Goal: Task Accomplishment & Management: Complete application form

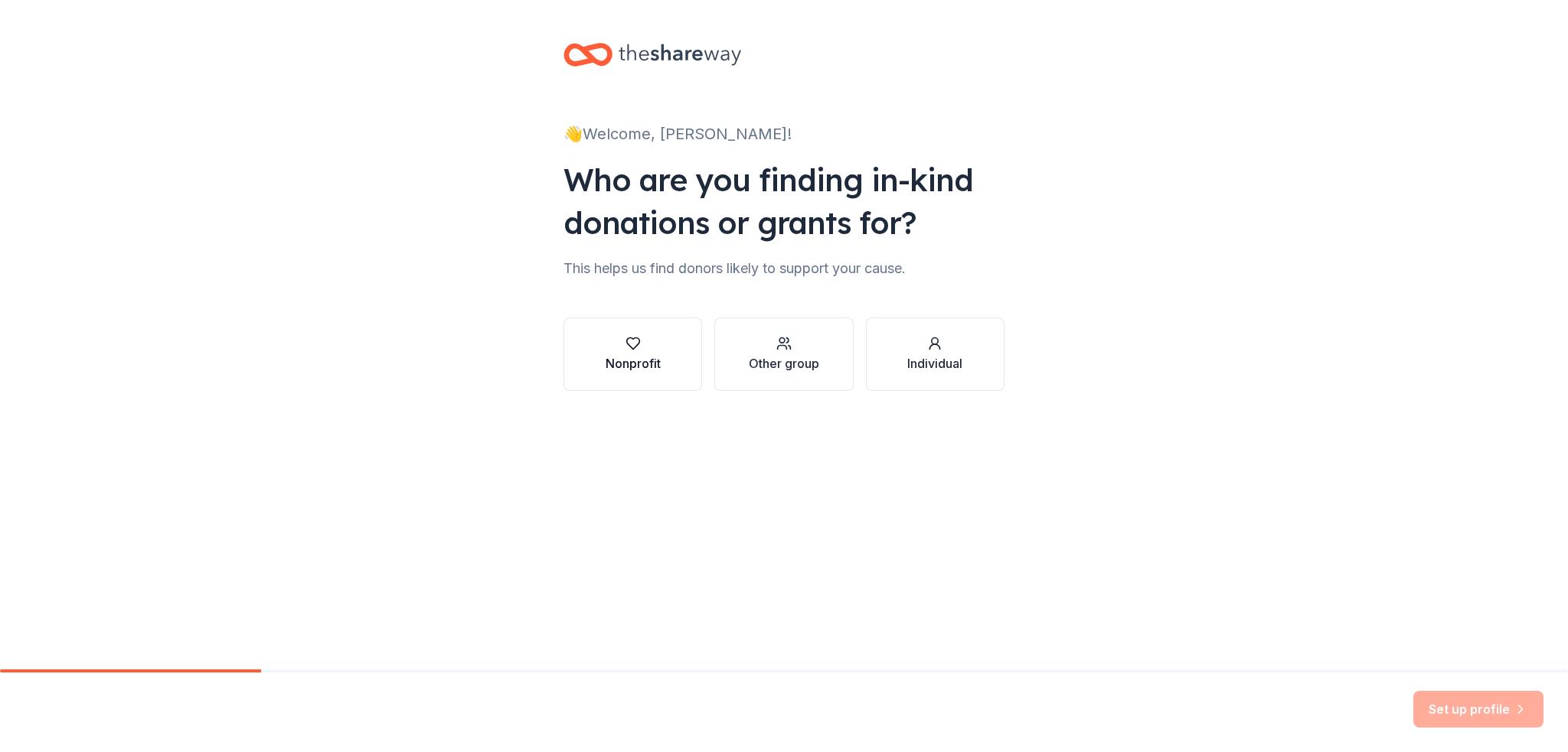
click at [639, 361] on div "Nonprofit" at bounding box center [633, 363] width 55 height 18
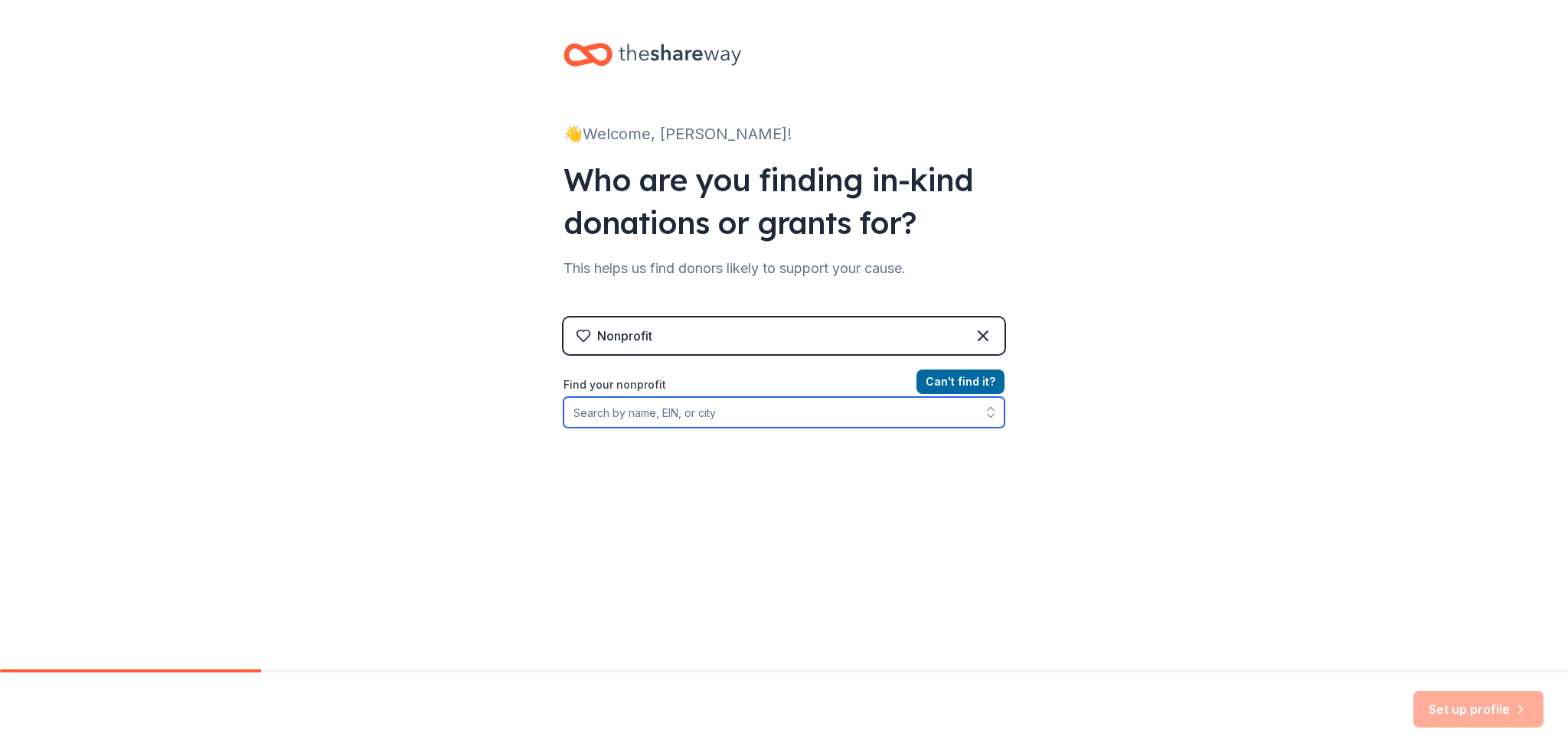
click at [667, 412] on input "Find your nonprofit" at bounding box center [784, 412] width 441 height 31
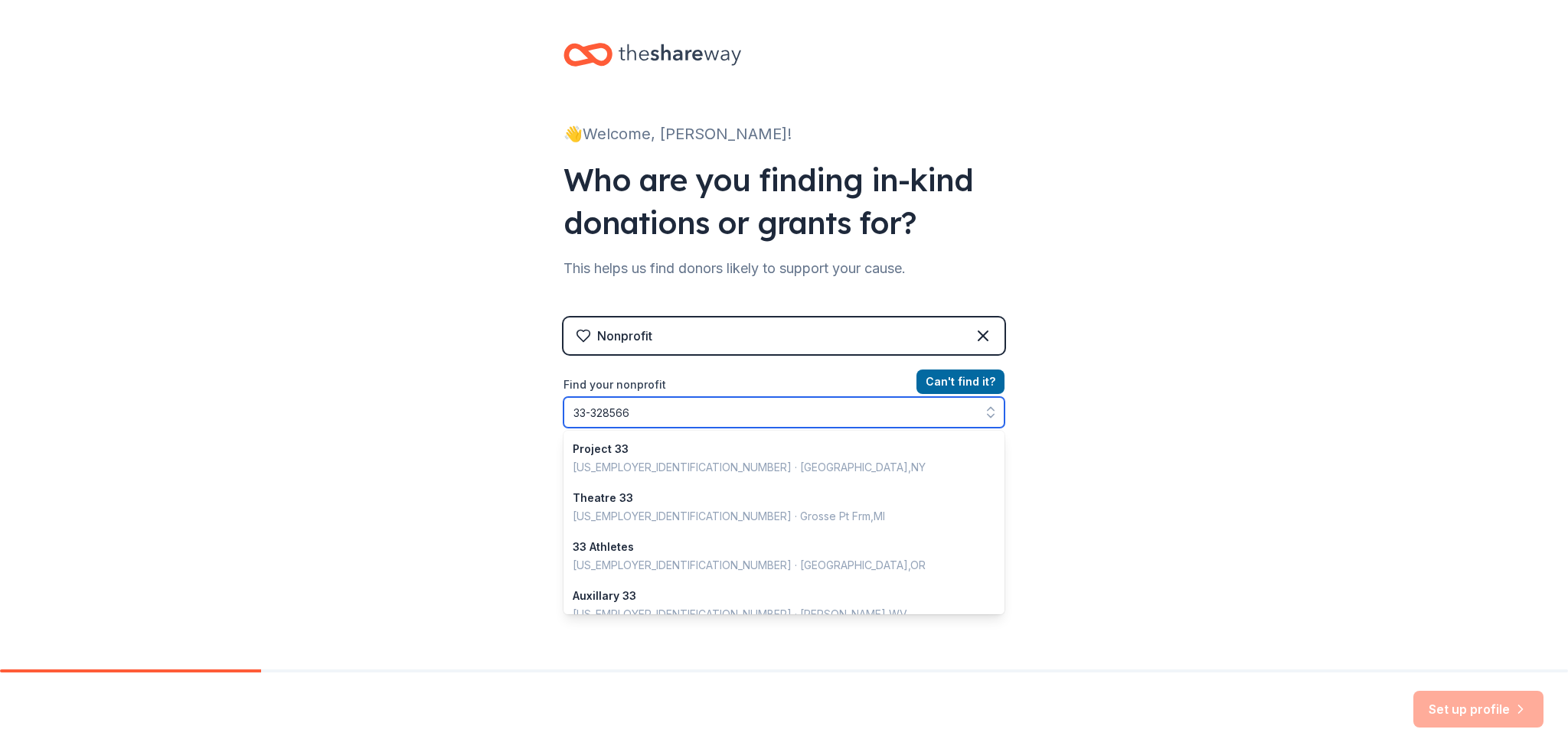
type input "[US_EMPLOYER_IDENTIFICATION_NUMBER]"
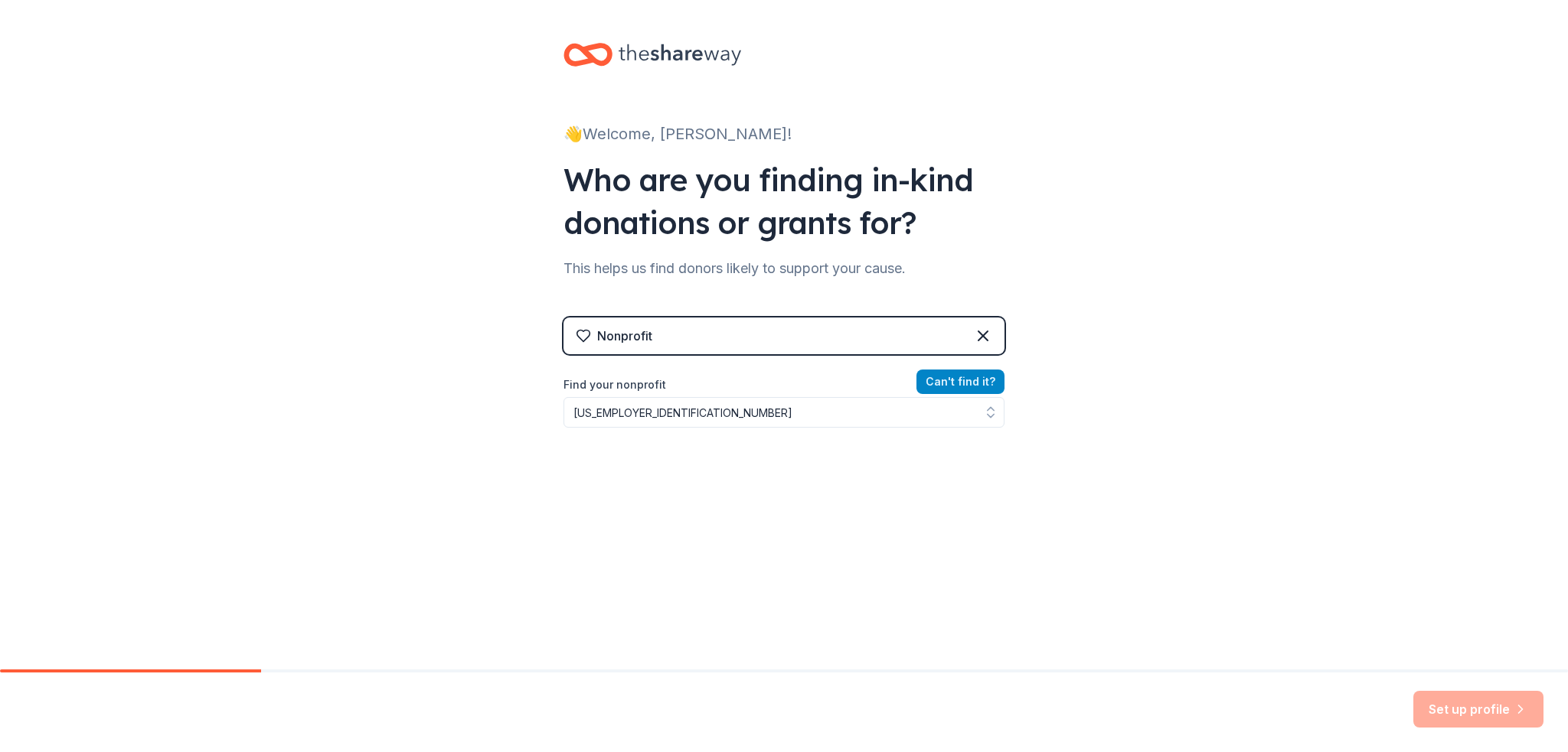
click at [965, 376] on button "Can ' t find it?" at bounding box center [960, 382] width 88 height 25
click at [948, 382] on button "Can ' t find it?" at bounding box center [960, 382] width 88 height 25
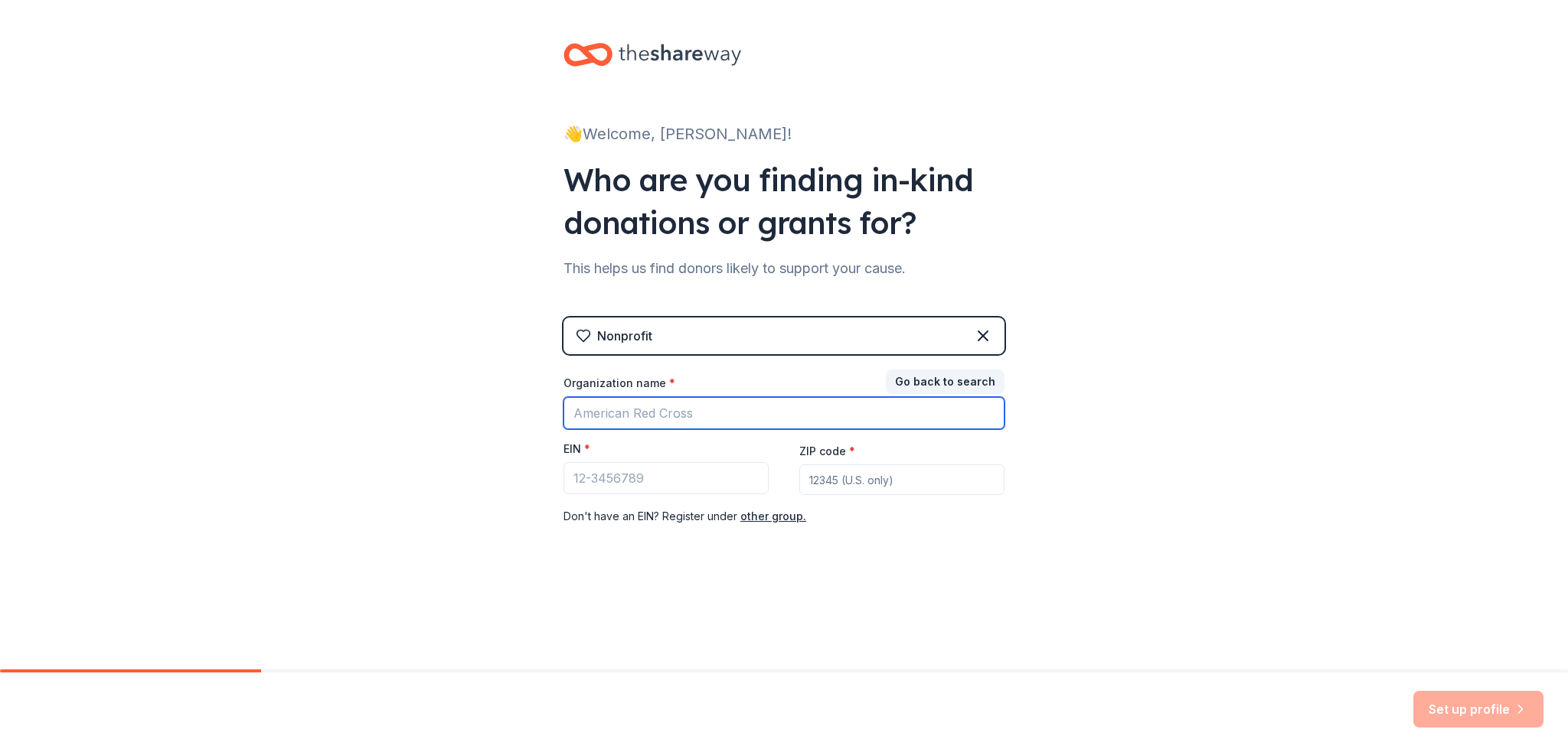
click at [641, 411] on input "Organization name *" at bounding box center [784, 413] width 441 height 32
type input "Pink Warrior Project"
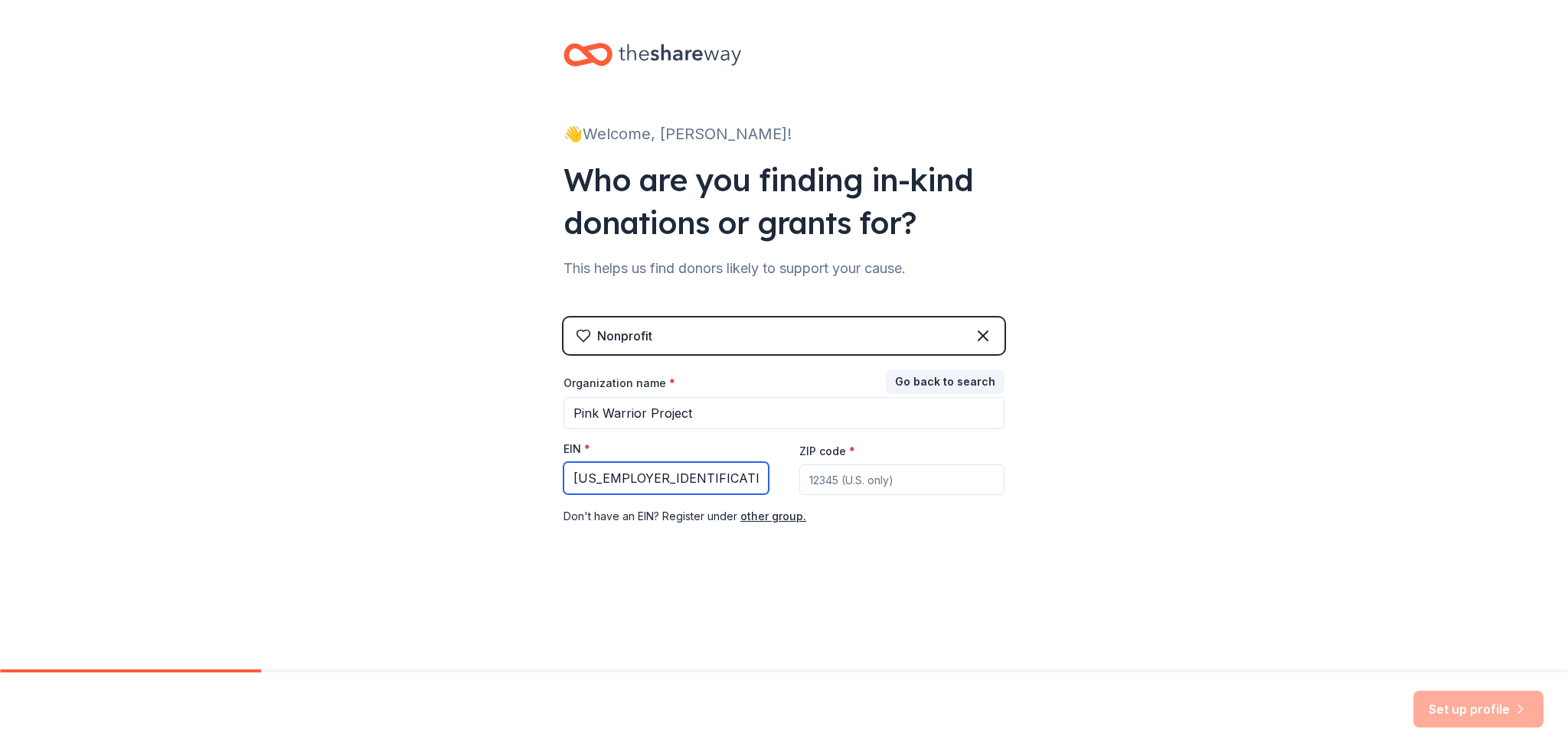
type input "[US_EMPLOYER_IDENTIFICATION_NUMBER]"
type input "08084"
click at [1490, 704] on button "Set up profile" at bounding box center [1478, 710] width 130 height 37
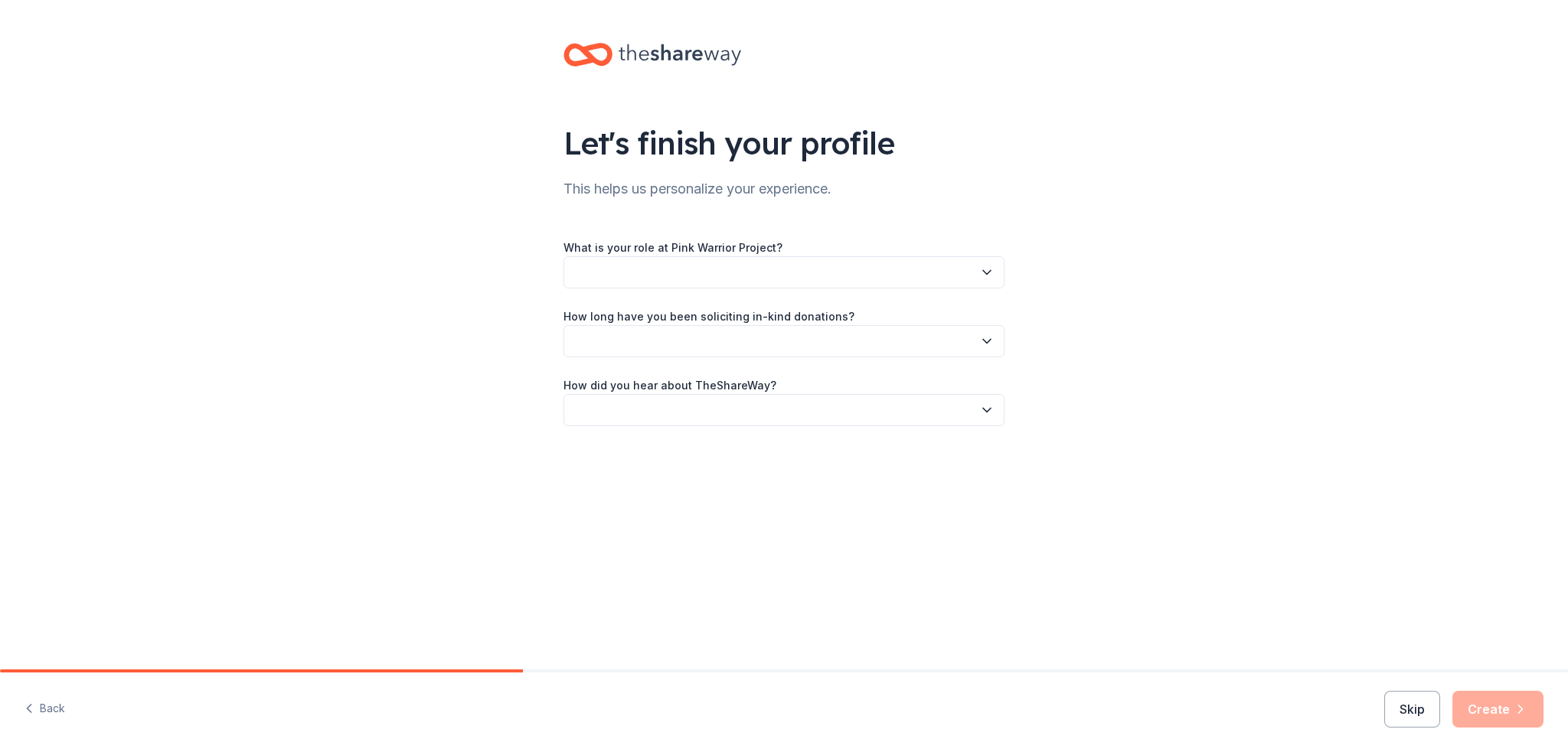
click at [888, 278] on button "button" at bounding box center [784, 272] width 441 height 32
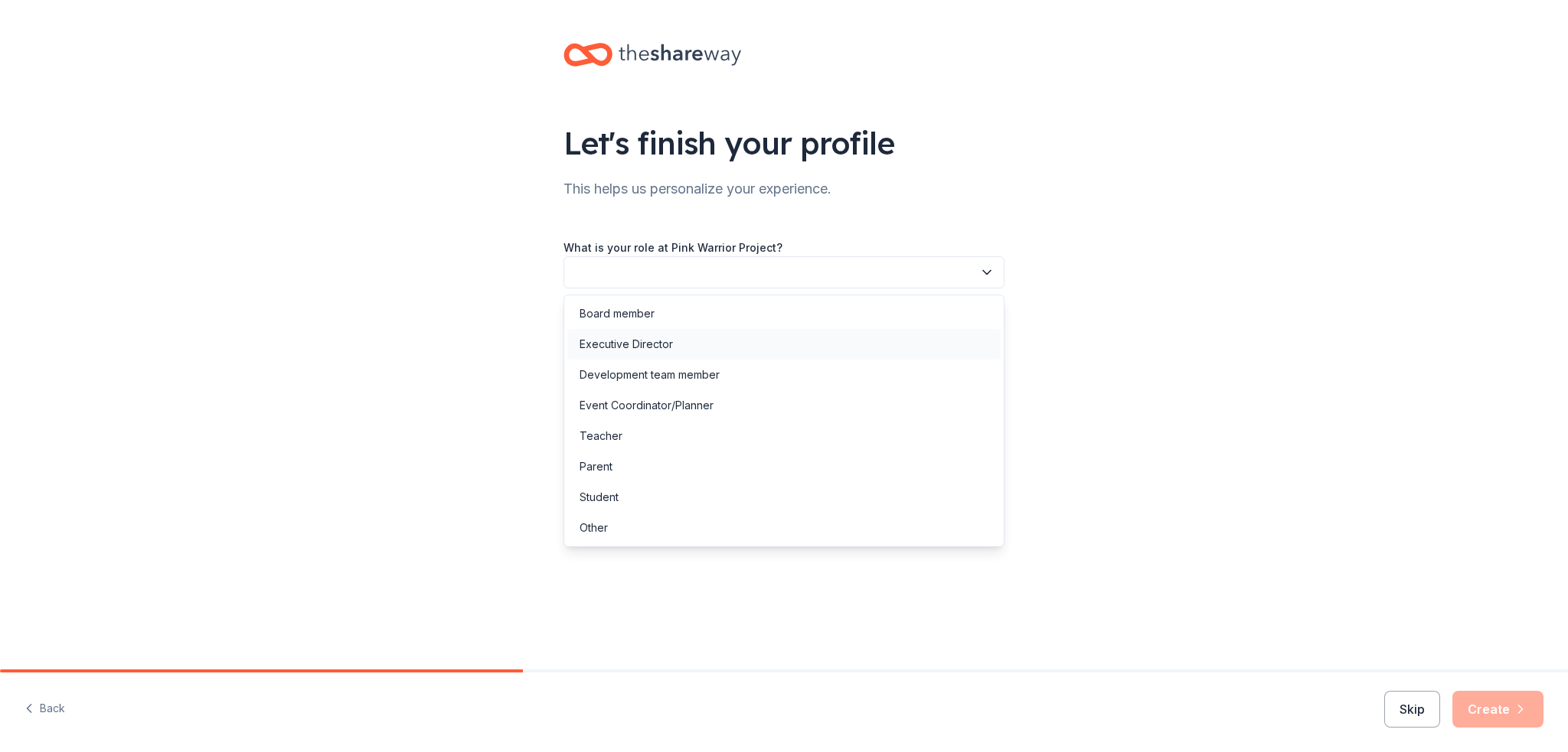
click at [654, 340] on div "Executive Director" at bounding box center [626, 344] width 94 height 18
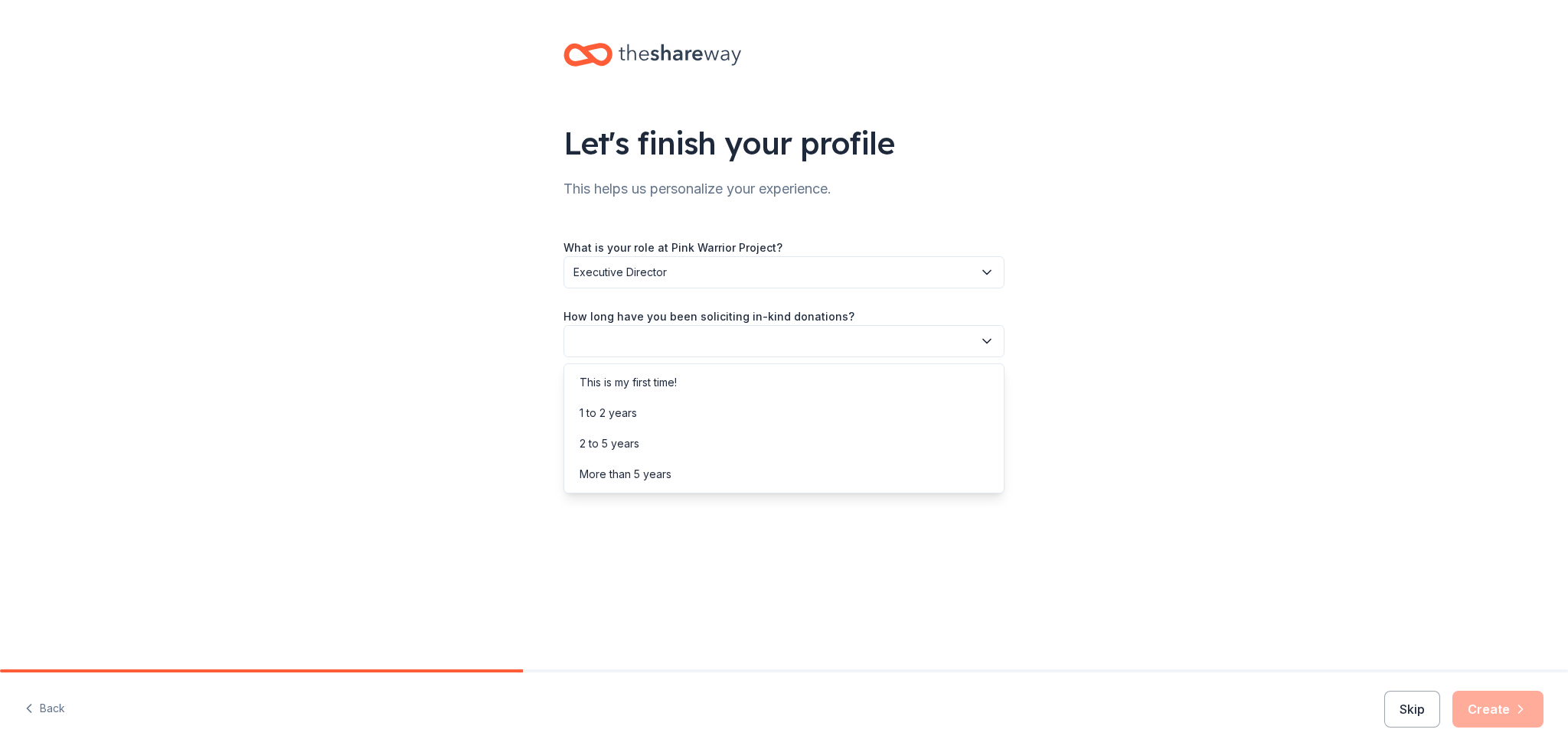
click at [654, 340] on button "button" at bounding box center [784, 341] width 441 height 32
click at [654, 385] on div "This is my first time!" at bounding box center [628, 383] width 97 height 18
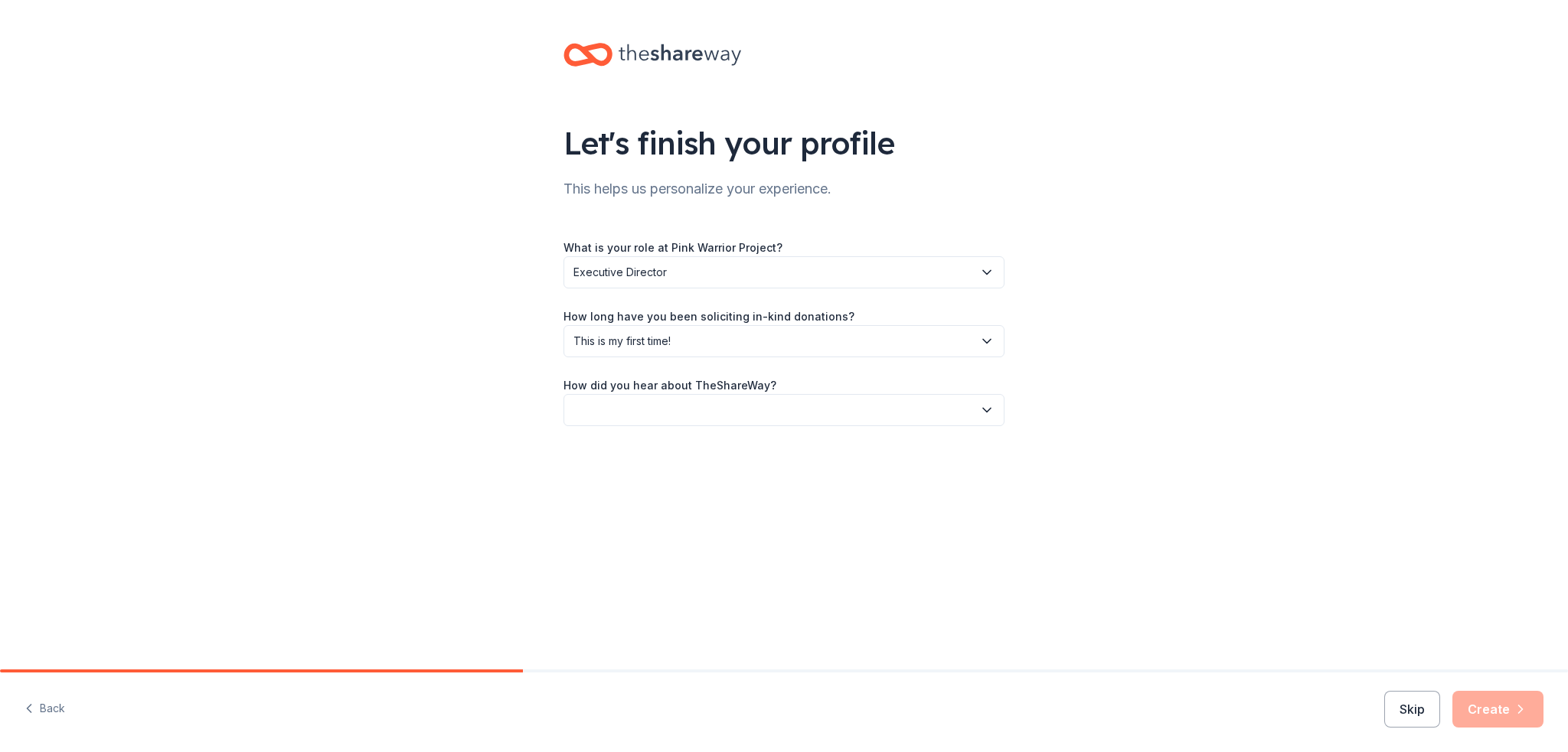
click at [652, 408] on button "button" at bounding box center [784, 410] width 441 height 32
click at [644, 474] on div "Online search" at bounding box center [615, 481] width 70 height 18
click at [1493, 708] on button "Create" at bounding box center [1498, 710] width 91 height 37
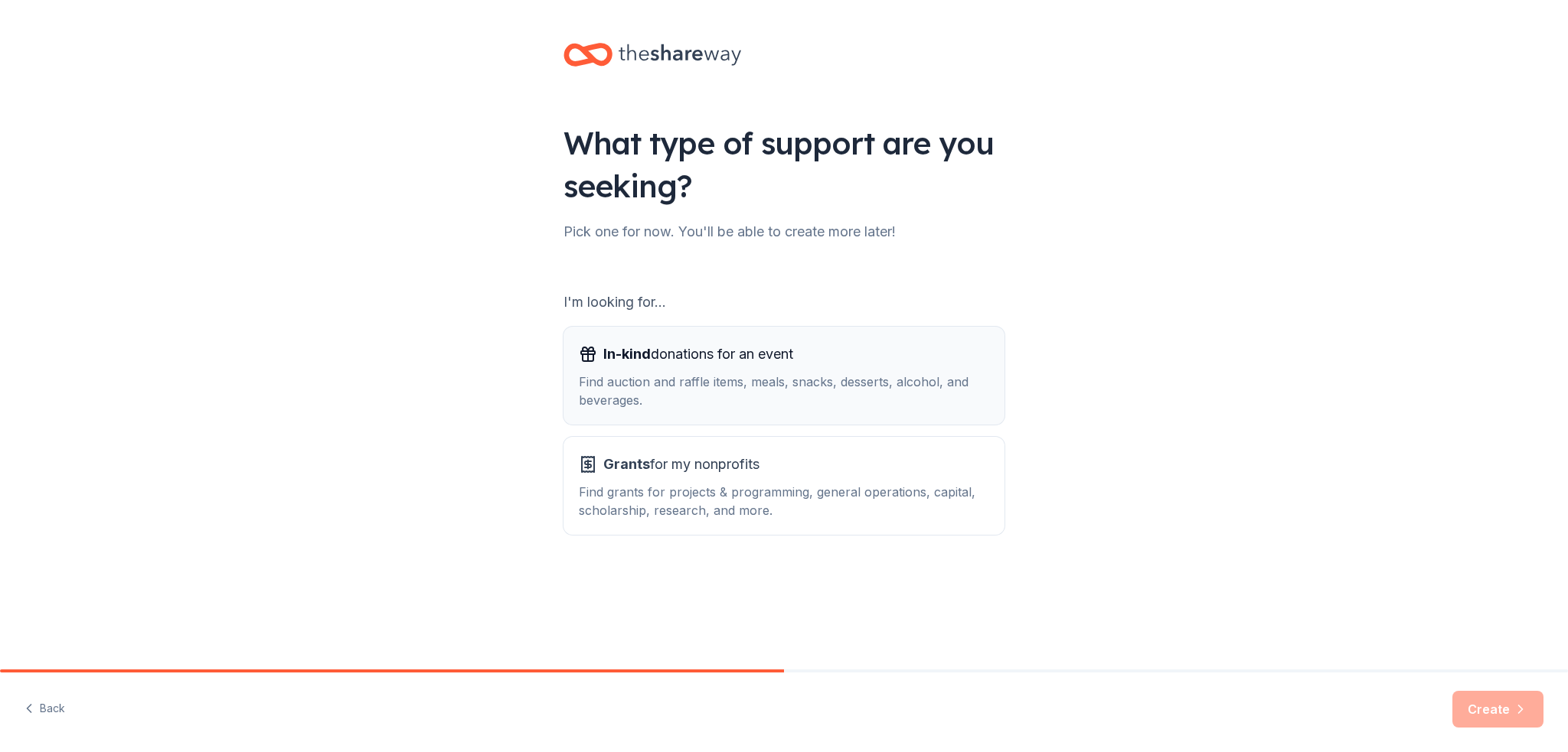
click at [742, 375] on div "Find auction and raffle items, meals, snacks, desserts, alcohol, and beverages." at bounding box center [784, 391] width 411 height 37
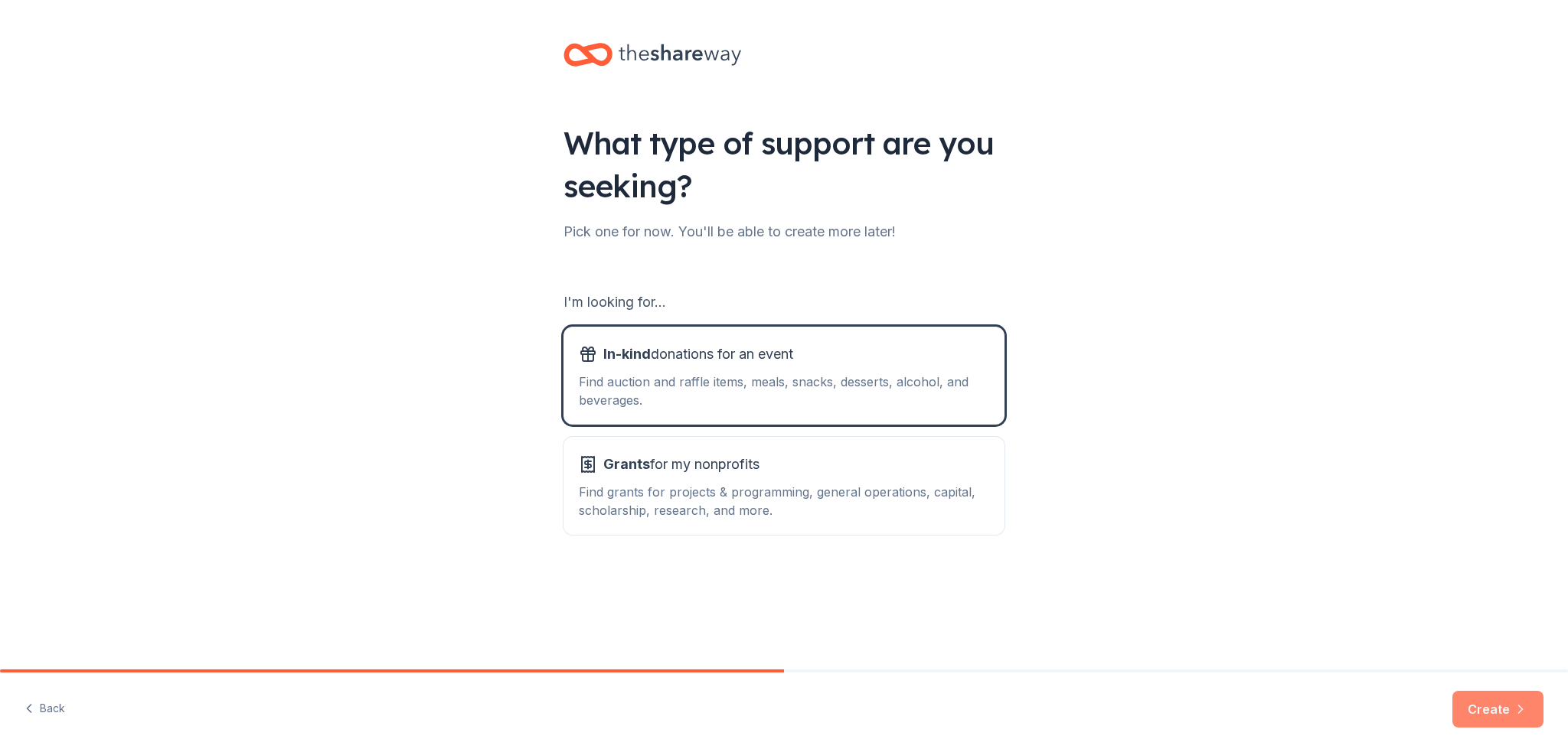
click at [1489, 701] on button "Create" at bounding box center [1498, 710] width 91 height 37
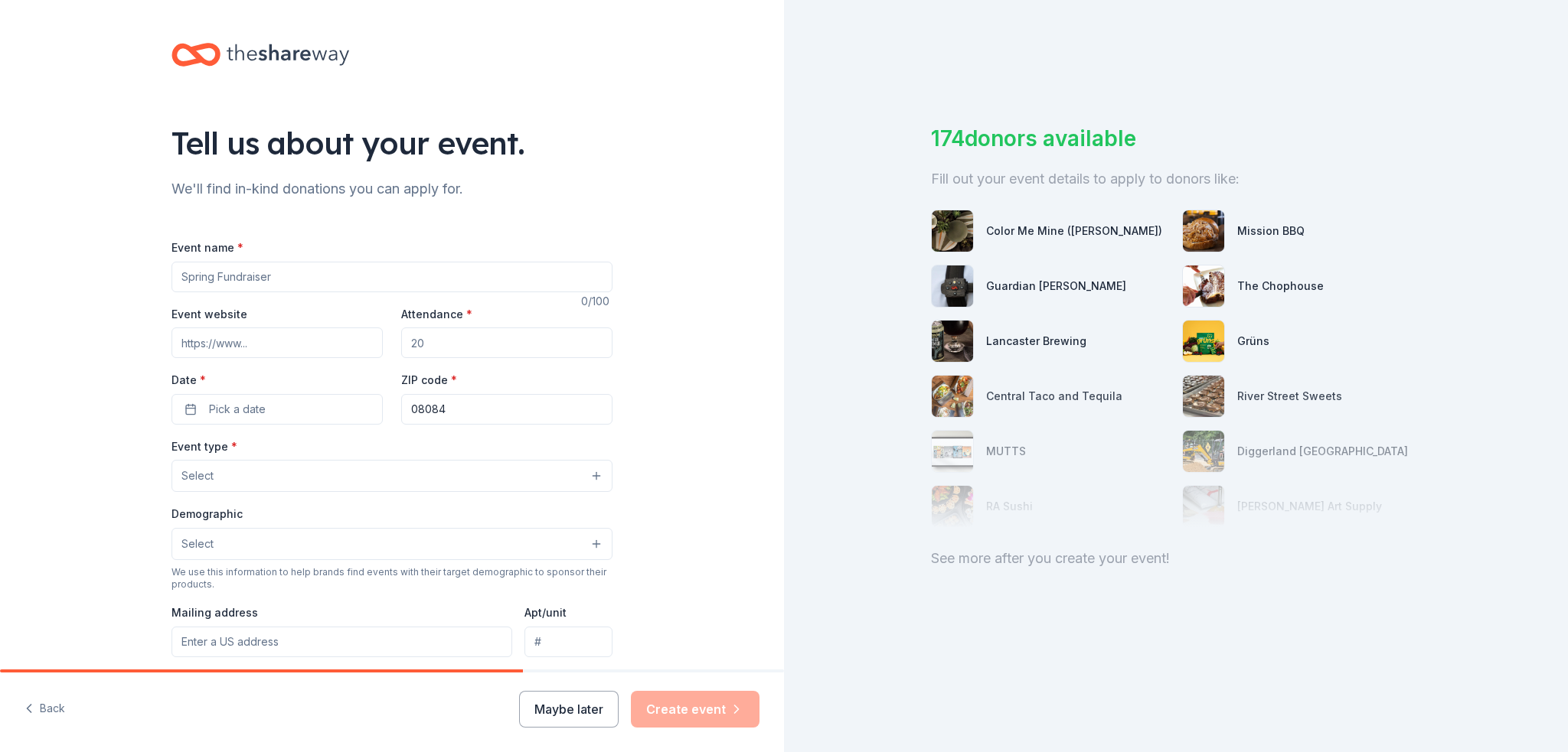
click at [202, 277] on input "Event name *" at bounding box center [392, 277] width 441 height 31
type input "Pink Warrior Project Basket Raffle"
drag, startPoint x: 446, startPoint y: 346, endPoint x: 392, endPoint y: 341, distance: 54.2
click at [392, 341] on div "Event website Attendance * Date * Pick a date ZIP code * 08084" at bounding box center [392, 364] width 441 height 120
type input "100"
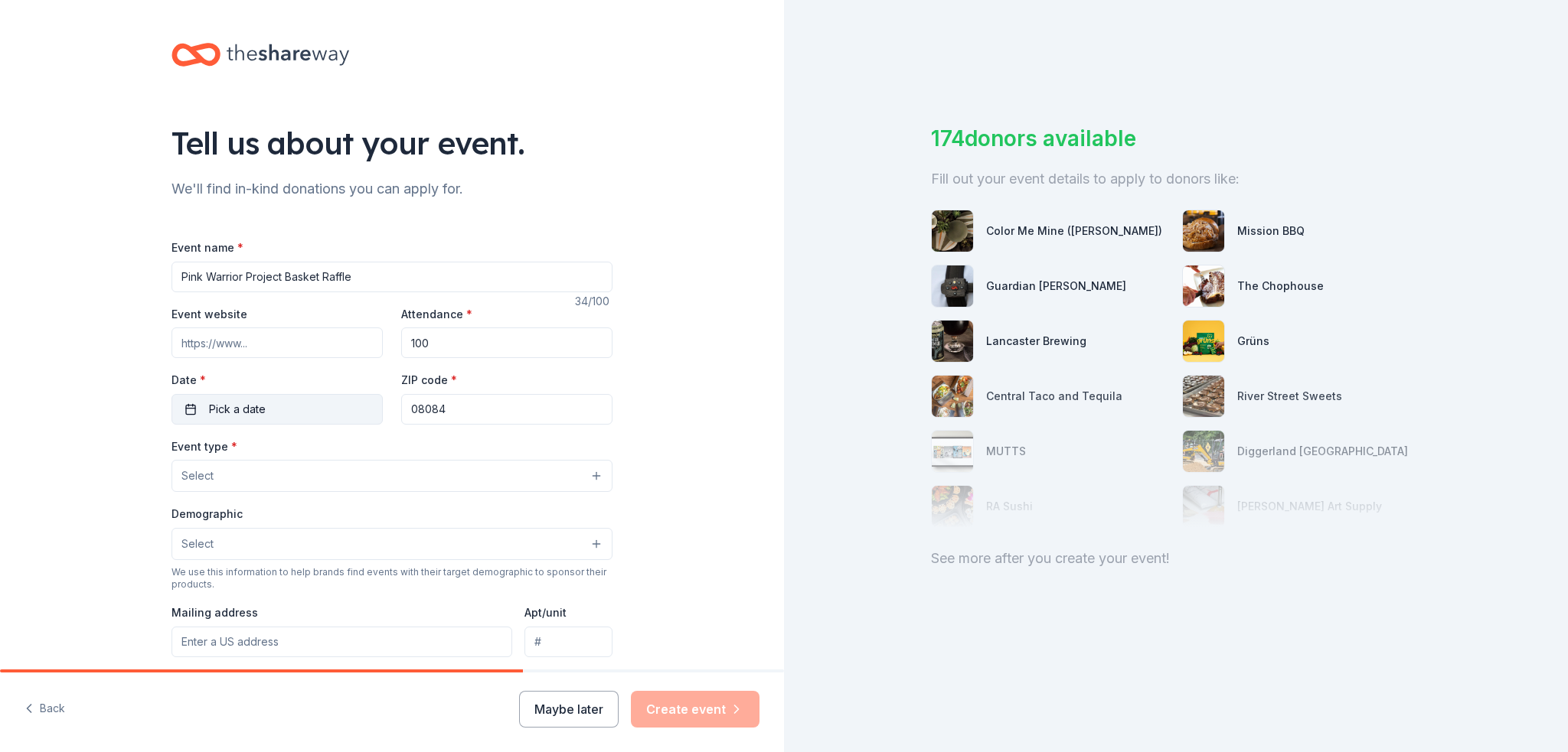
click at [285, 406] on button "Pick a date" at bounding box center [277, 409] width 211 height 31
click at [352, 448] on button "Go to next month" at bounding box center [355, 450] width 21 height 21
click at [352, 537] on button "11" at bounding box center [354, 540] width 27 height 27
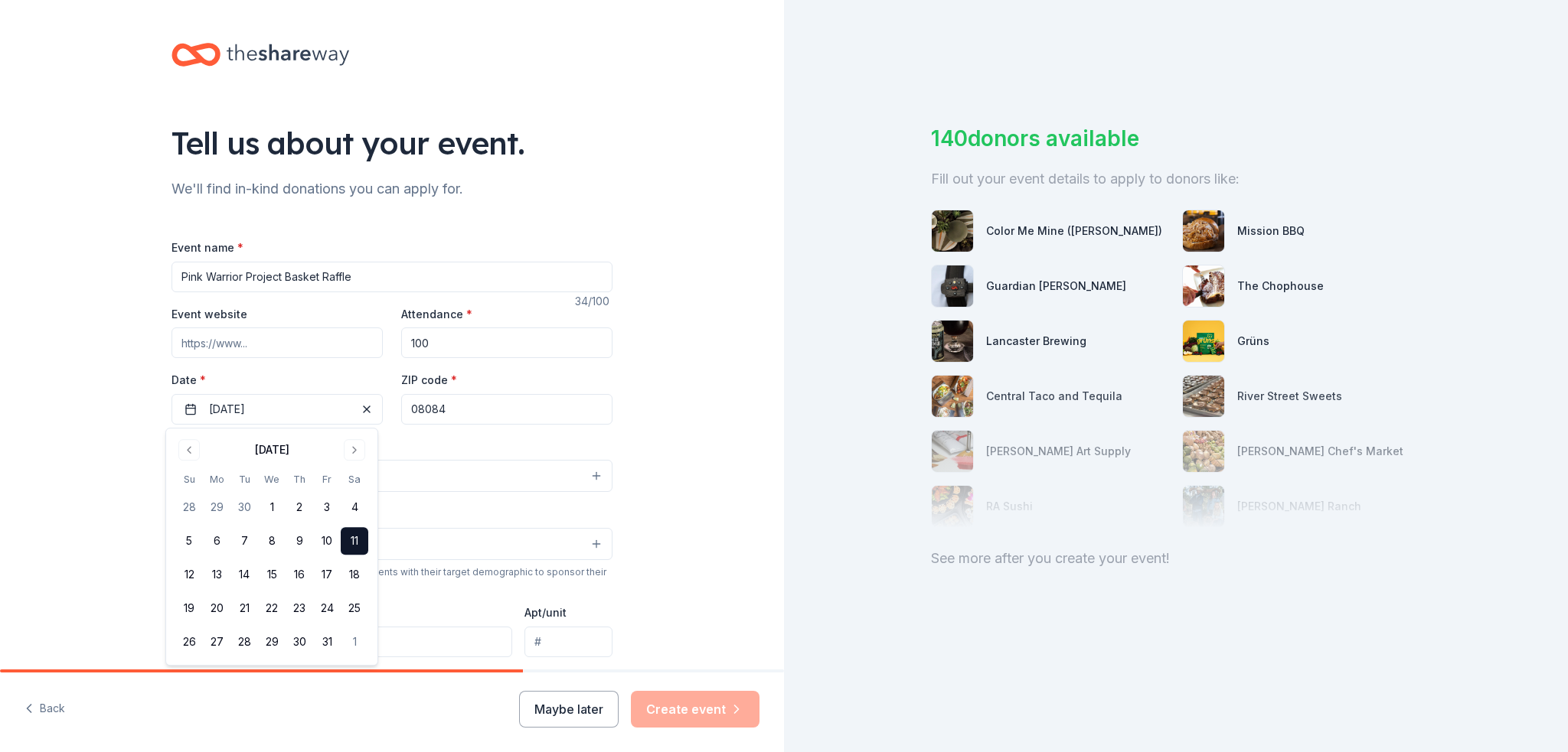
click at [660, 407] on div "Tell us about your event. We'll find in-kind donations you can apply for. Event…" at bounding box center [391, 510] width 784 height 1019
click at [255, 478] on button "Select" at bounding box center [392, 475] width 441 height 32
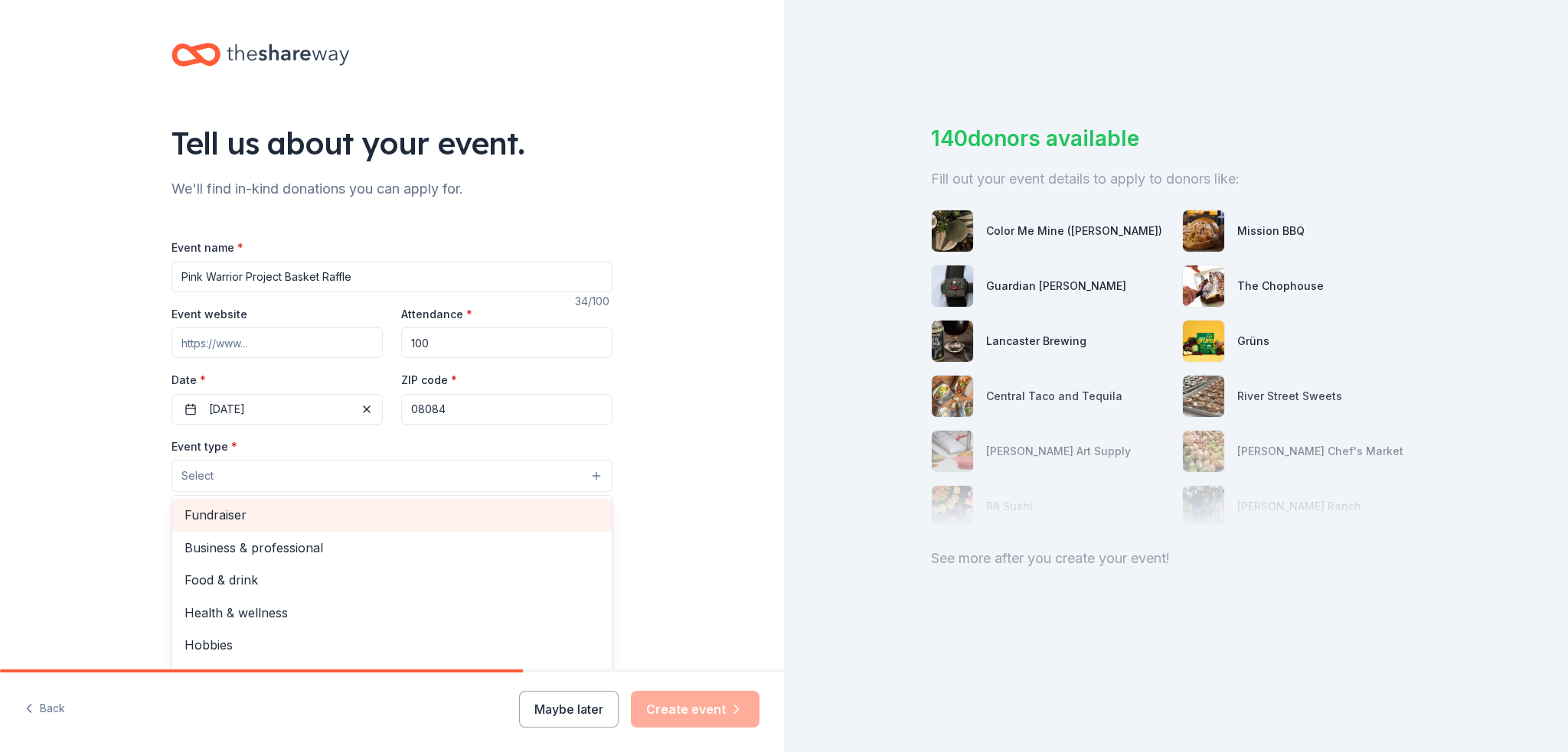
click at [235, 517] on span "Fundraiser" at bounding box center [392, 515] width 415 height 20
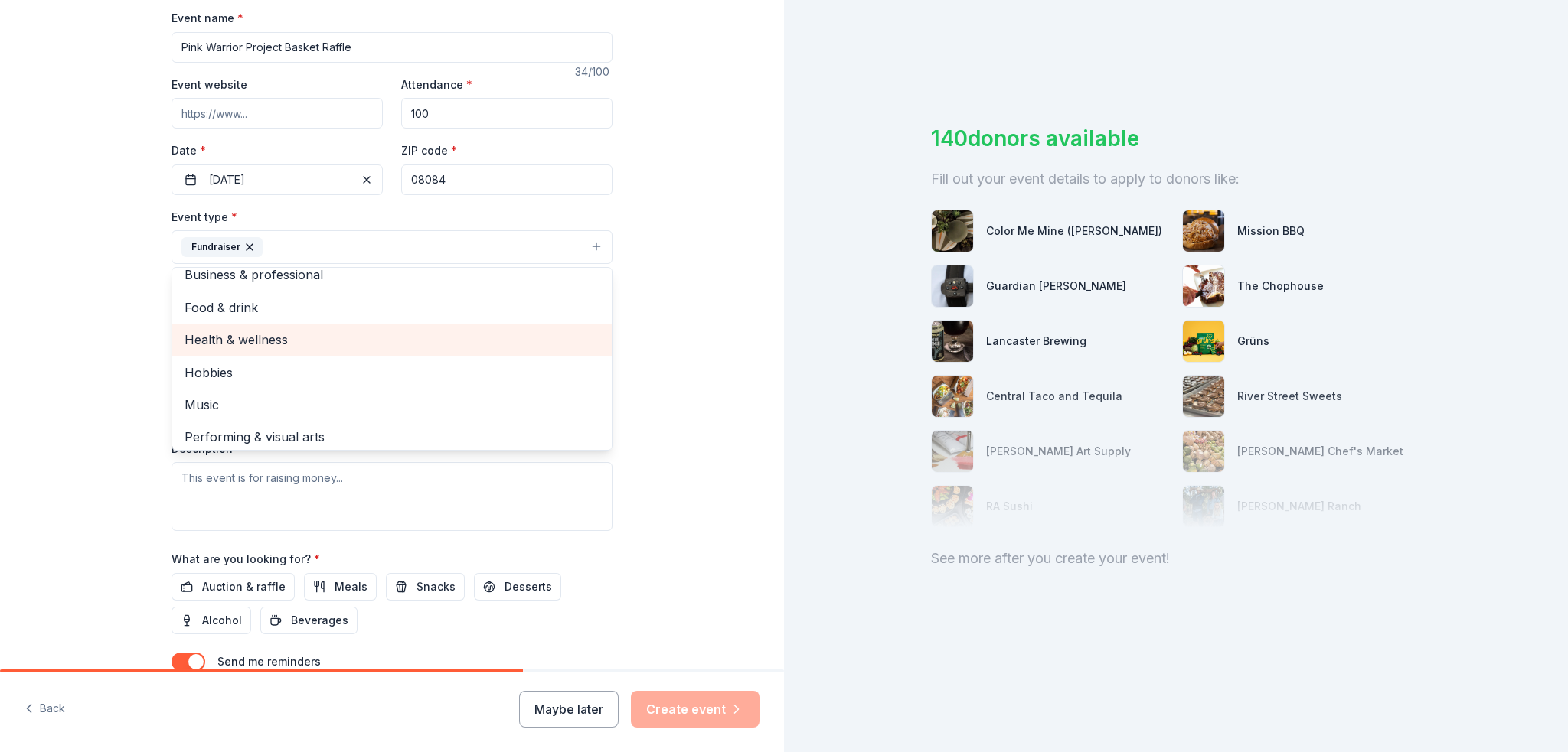
scroll to position [18, 0]
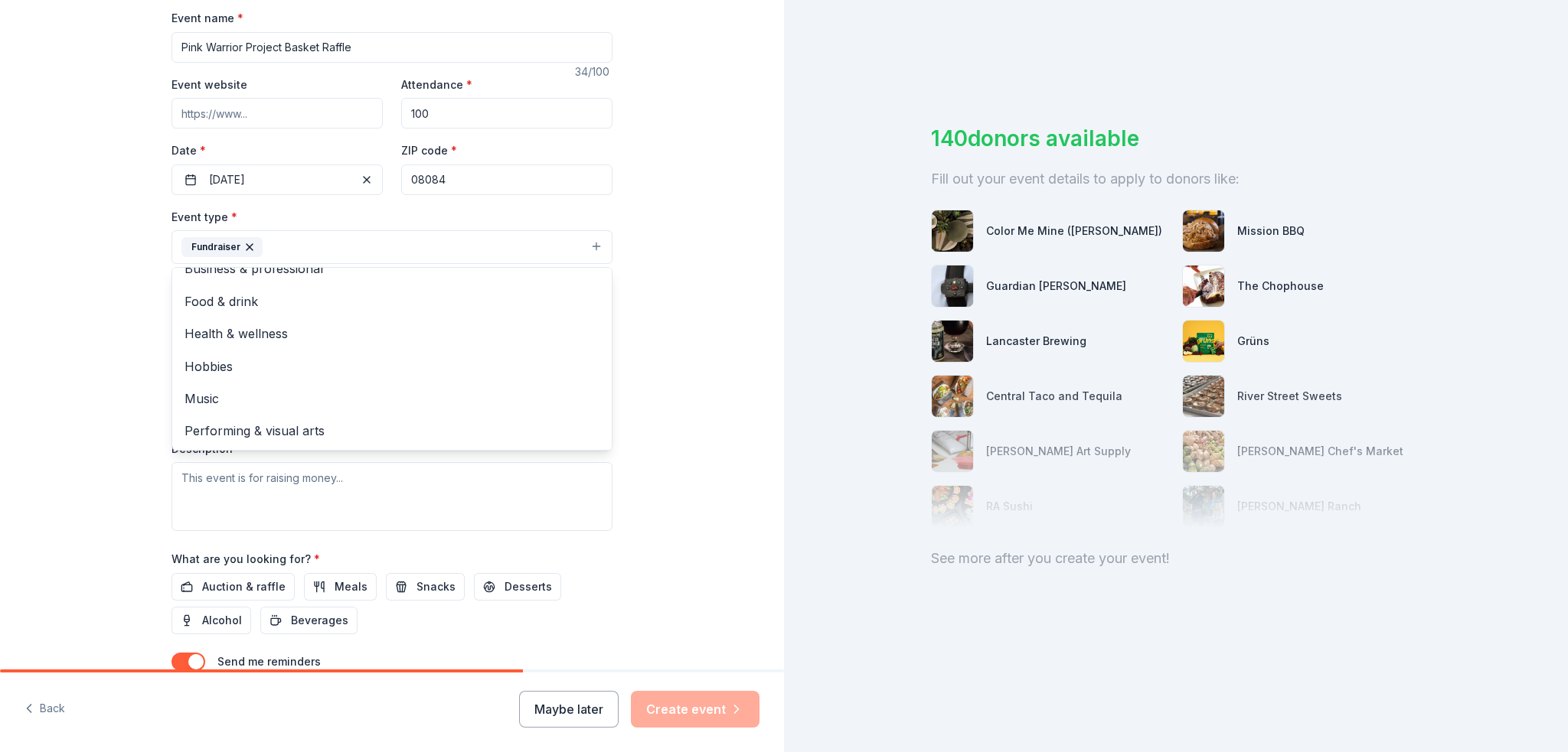
click at [659, 250] on div "Tell us about your event. We'll find in-kind donations you can apply for. Event…" at bounding box center [391, 280] width 784 height 1020
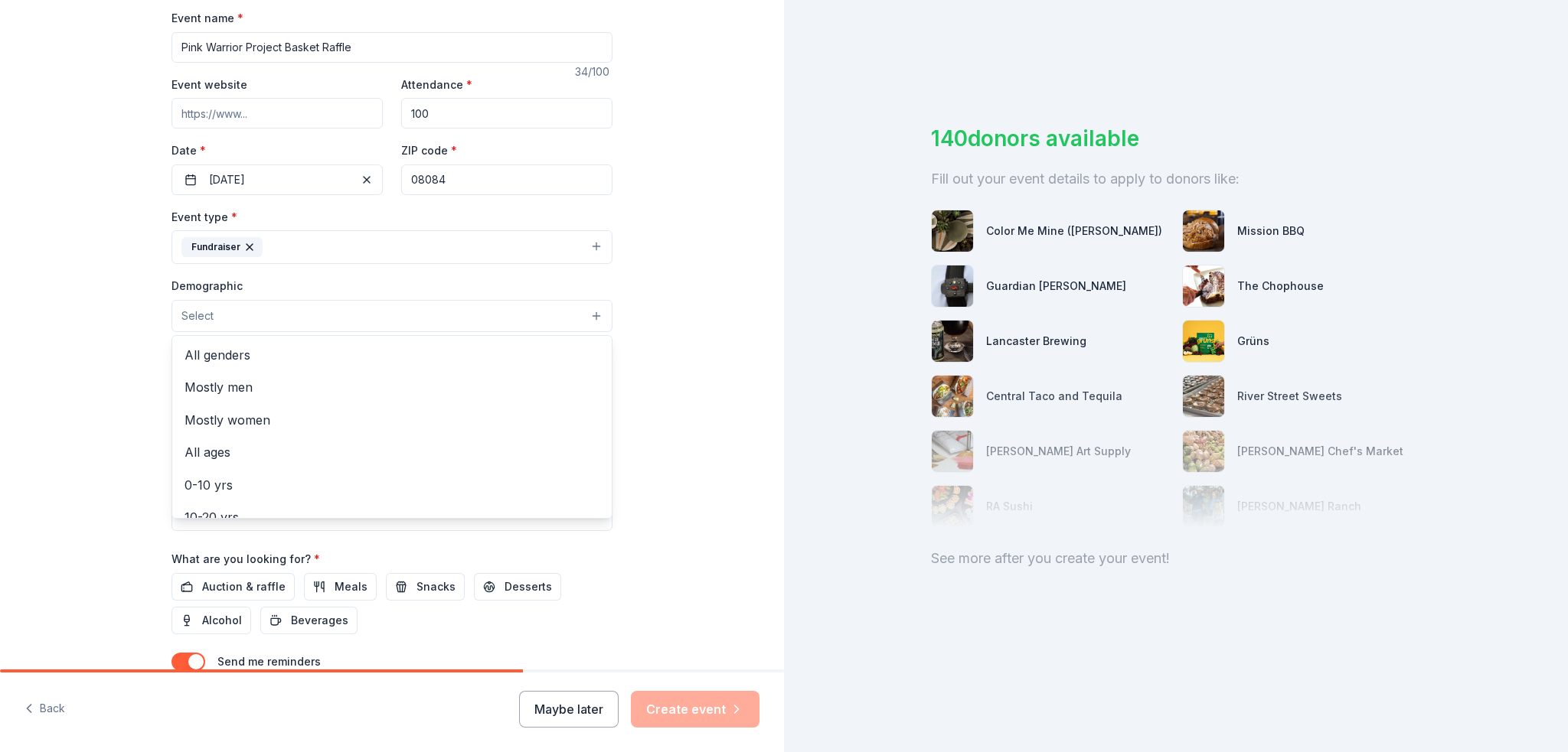
click at [386, 312] on button "Select" at bounding box center [392, 316] width 441 height 32
click at [221, 358] on span "All genders" at bounding box center [392, 355] width 415 height 20
click at [252, 390] on span "Mostly women" at bounding box center [392, 389] width 415 height 20
click at [728, 358] on div "Tell us about your event. We'll find in-kind donations you can apply for. Event…" at bounding box center [391, 281] width 784 height 1022
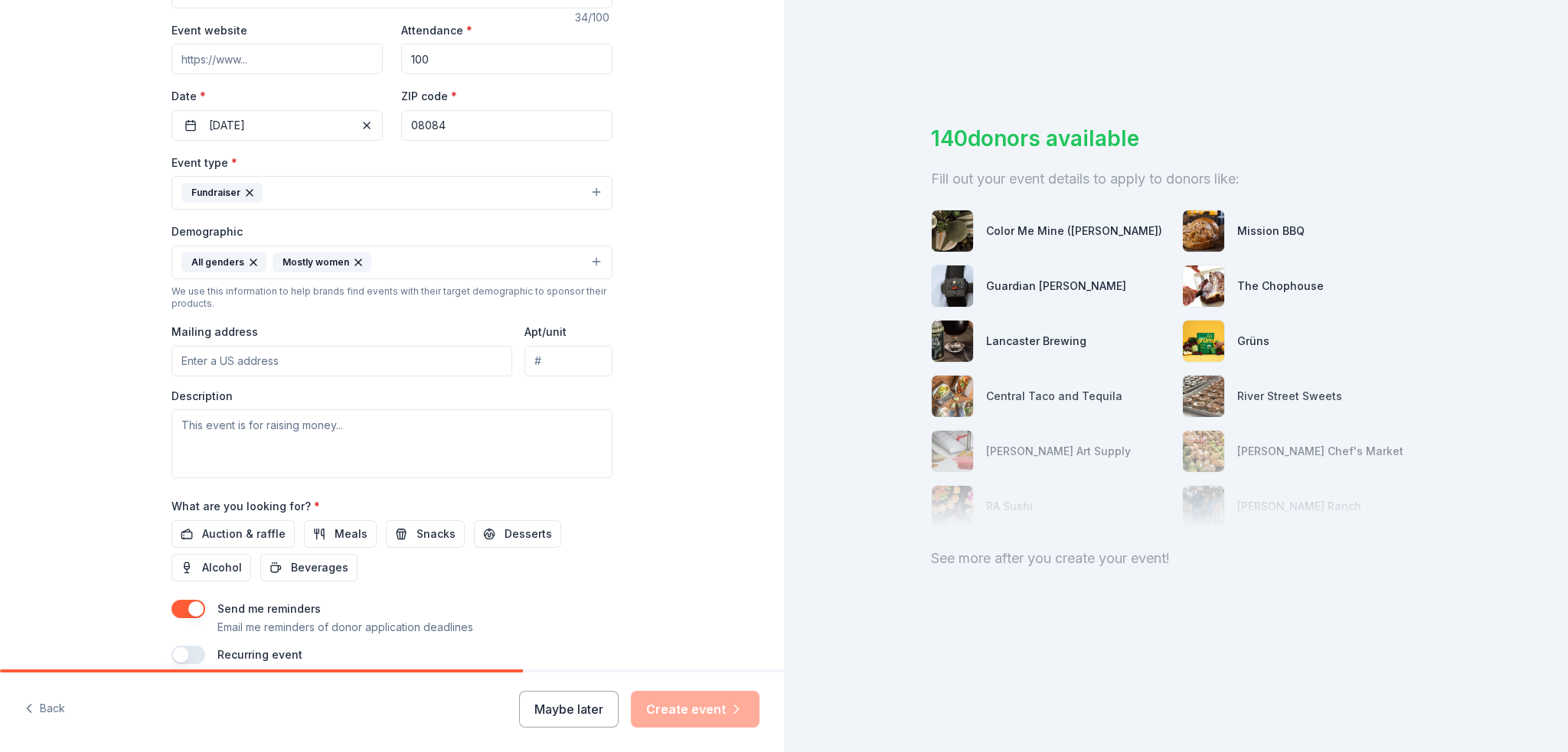
scroll to position [306, 0]
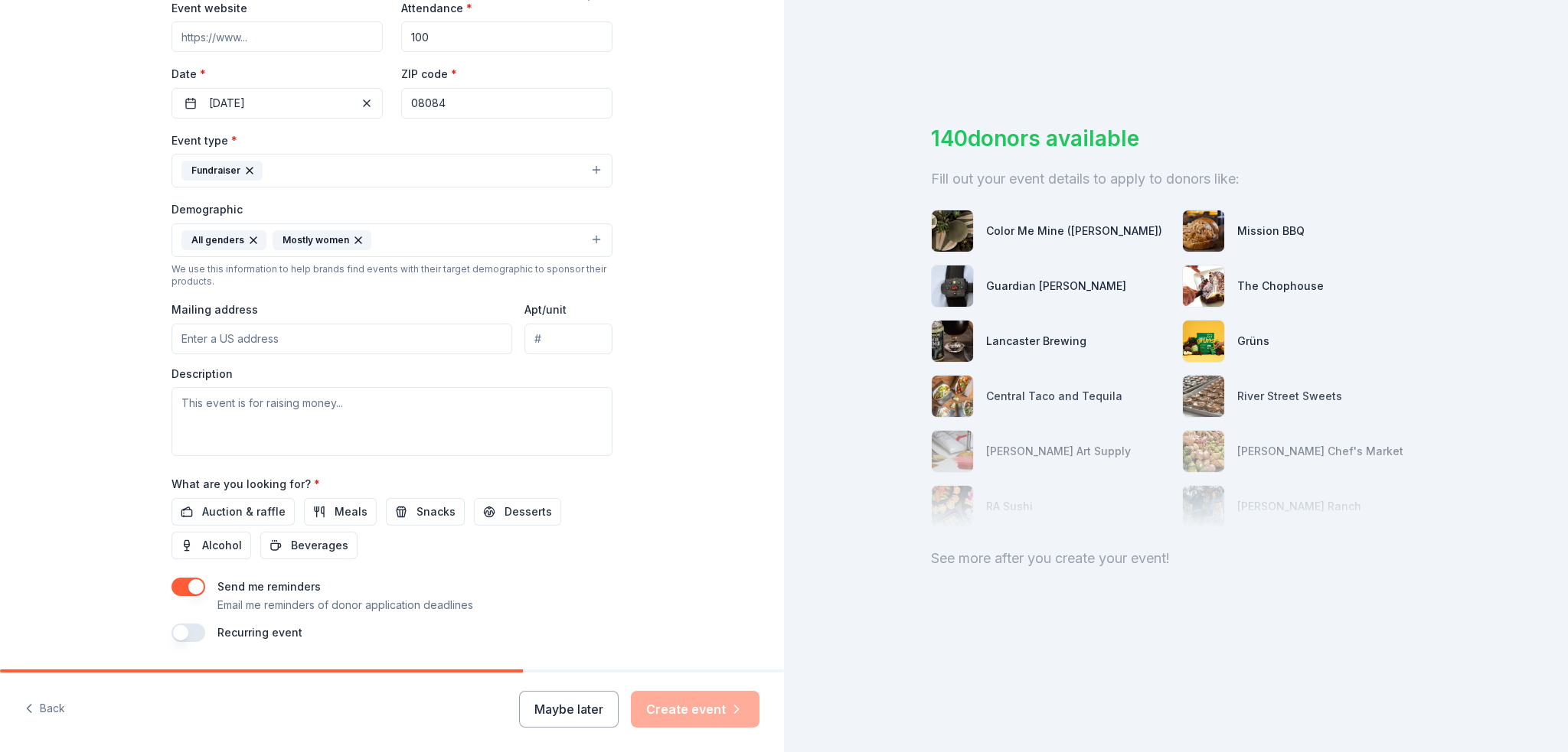
click at [214, 326] on input "Mailing address" at bounding box center [341, 339] width 341 height 31
type input "13 Elinor Avenue, Stratford, NJ, 08084"
click at [204, 406] on textarea at bounding box center [392, 421] width 441 height 69
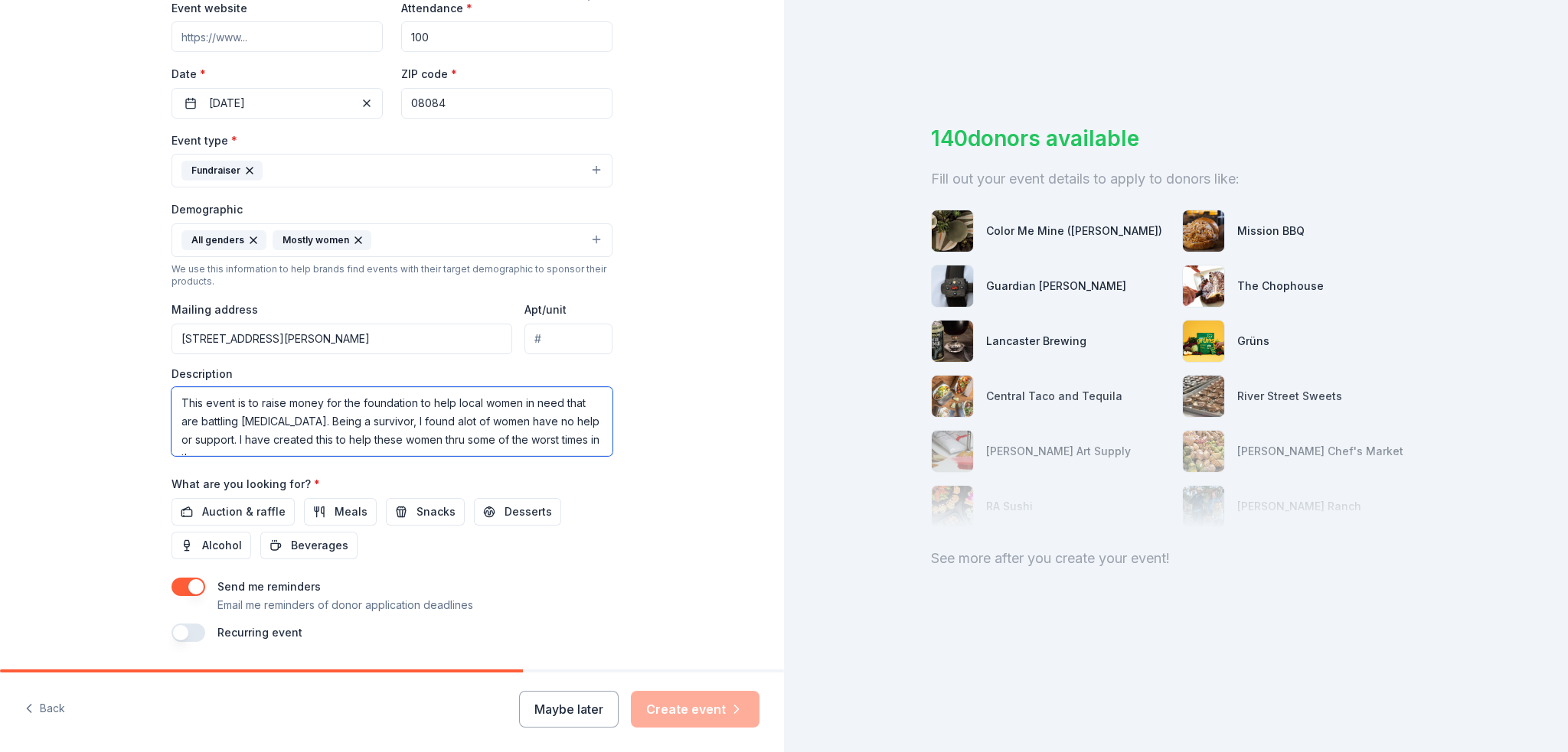
scroll to position [9, 0]
click at [212, 509] on span "Auction & raffle" at bounding box center [243, 511] width 83 height 18
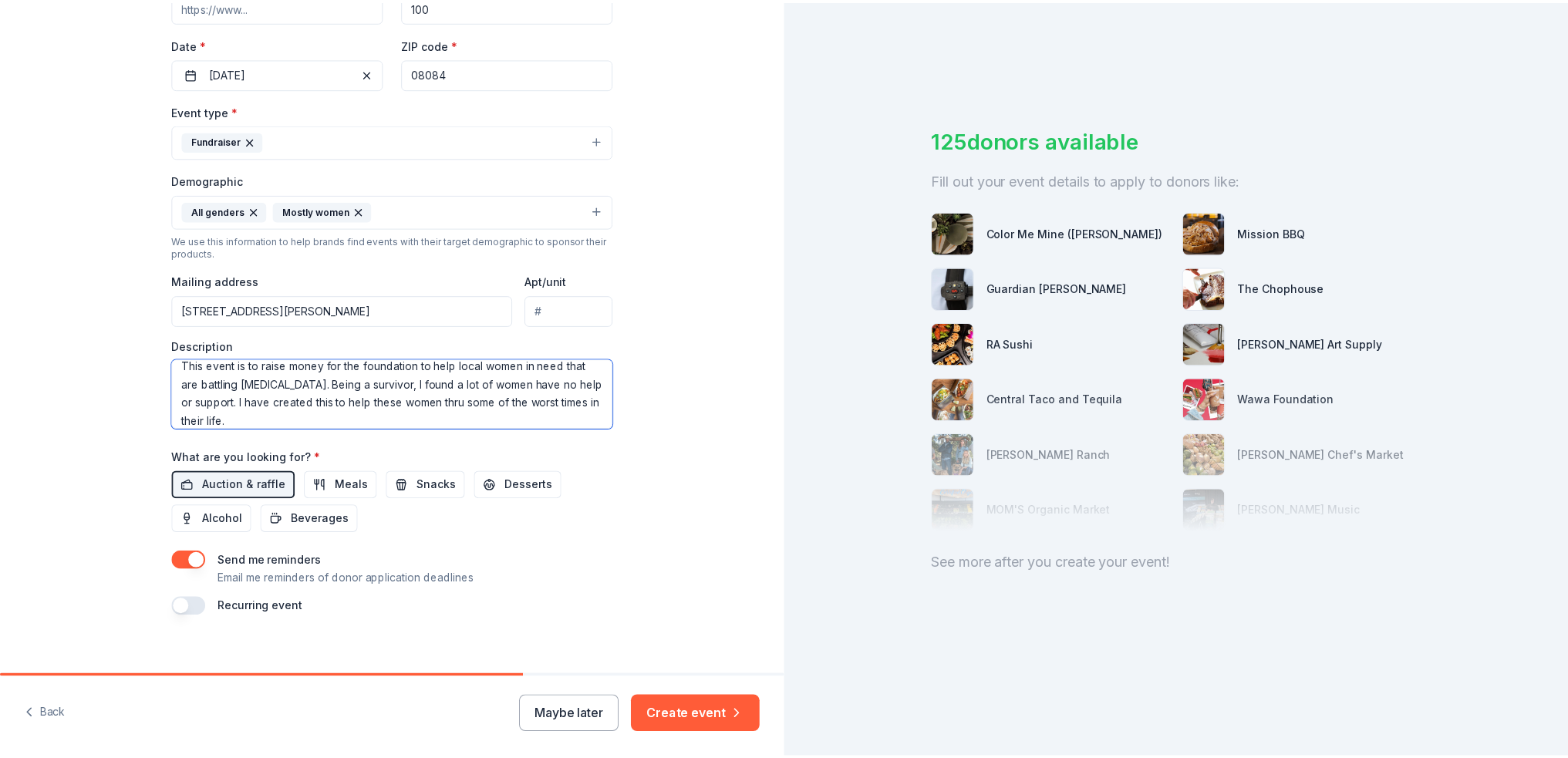
scroll to position [354, 0]
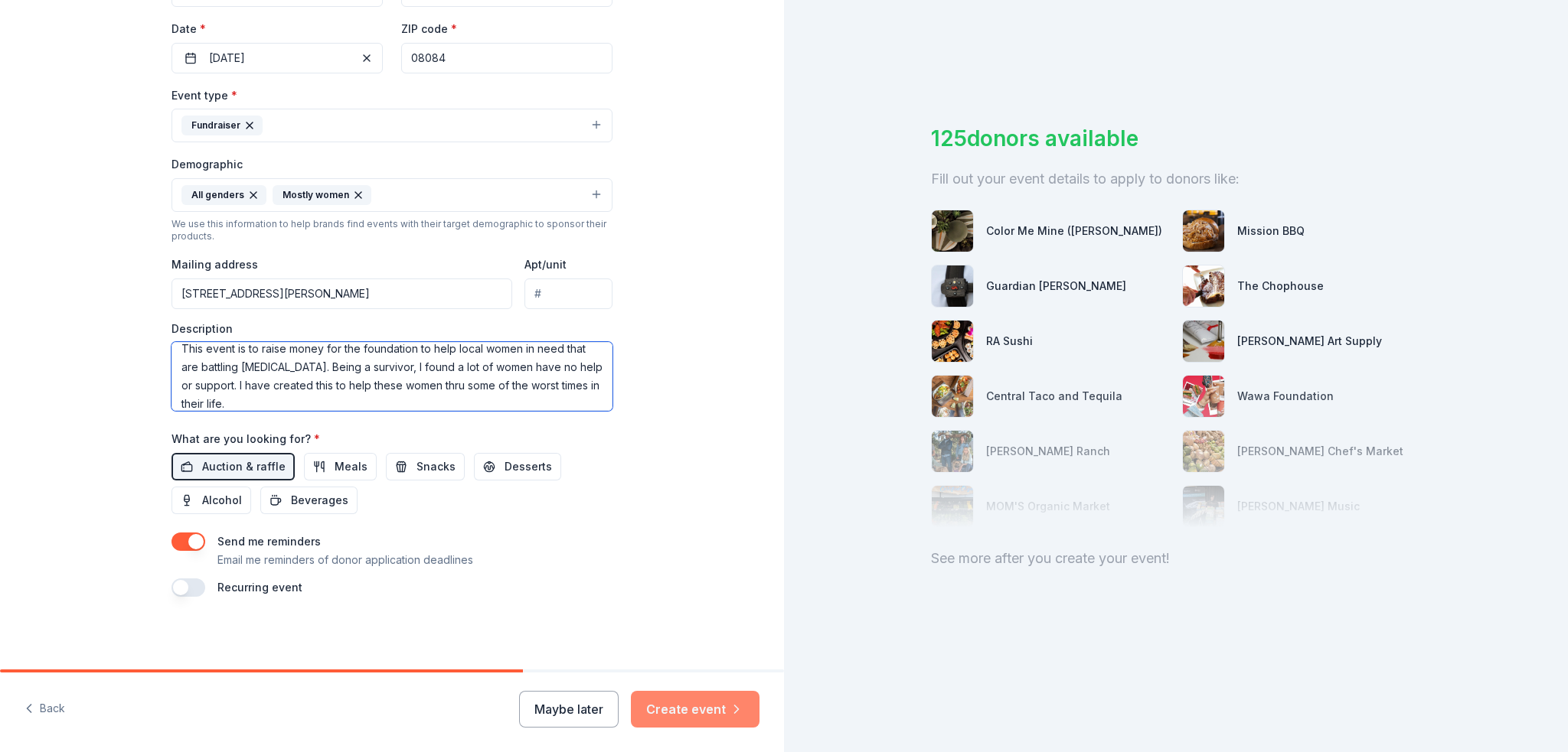
type textarea "This event is to raise money for the foundation to help local women in need tha…"
click at [698, 705] on button "Create event" at bounding box center [694, 710] width 129 height 37
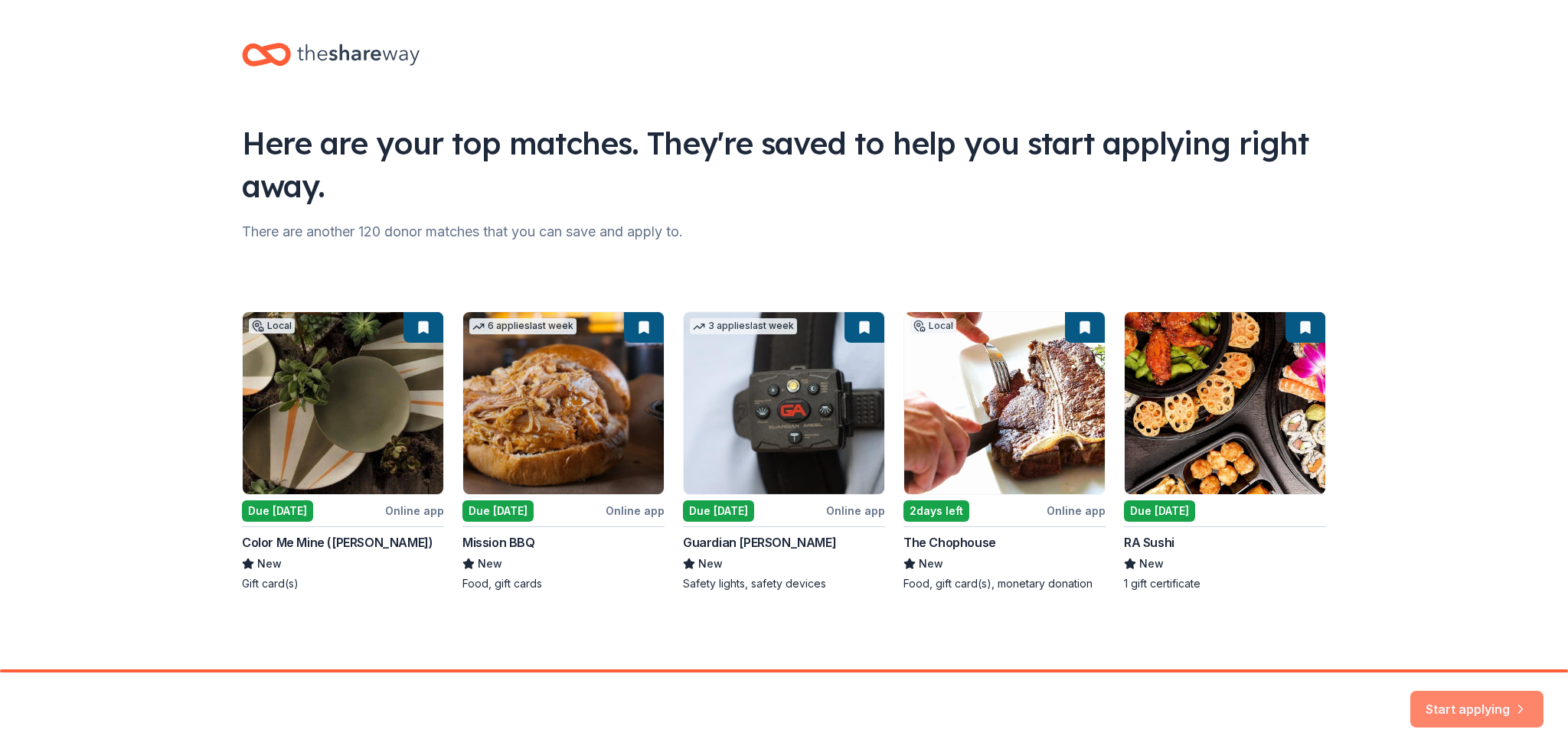
click at [1465, 703] on button "Start applying" at bounding box center [1476, 703] width 133 height 37
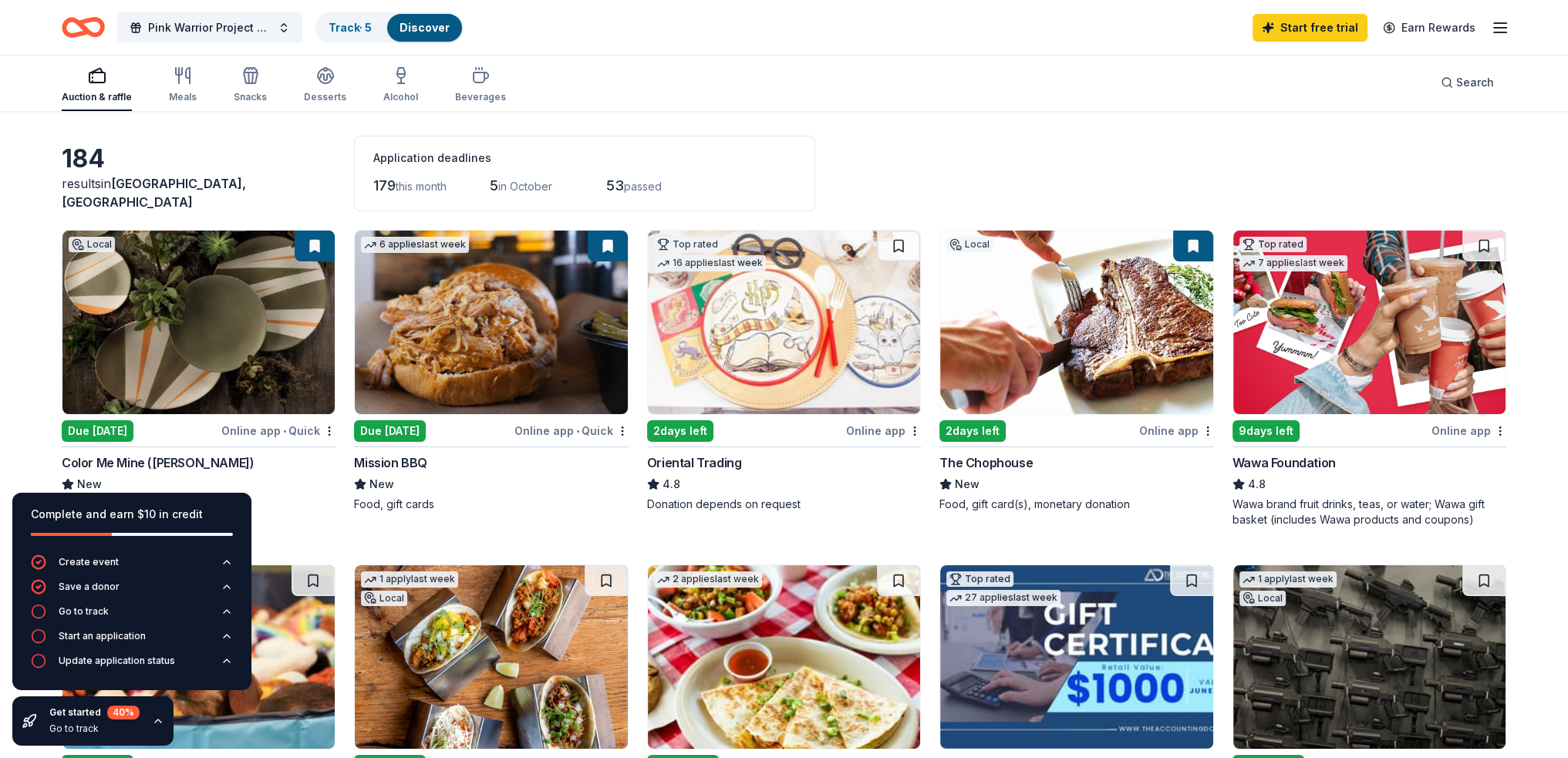
scroll to position [77, 0]
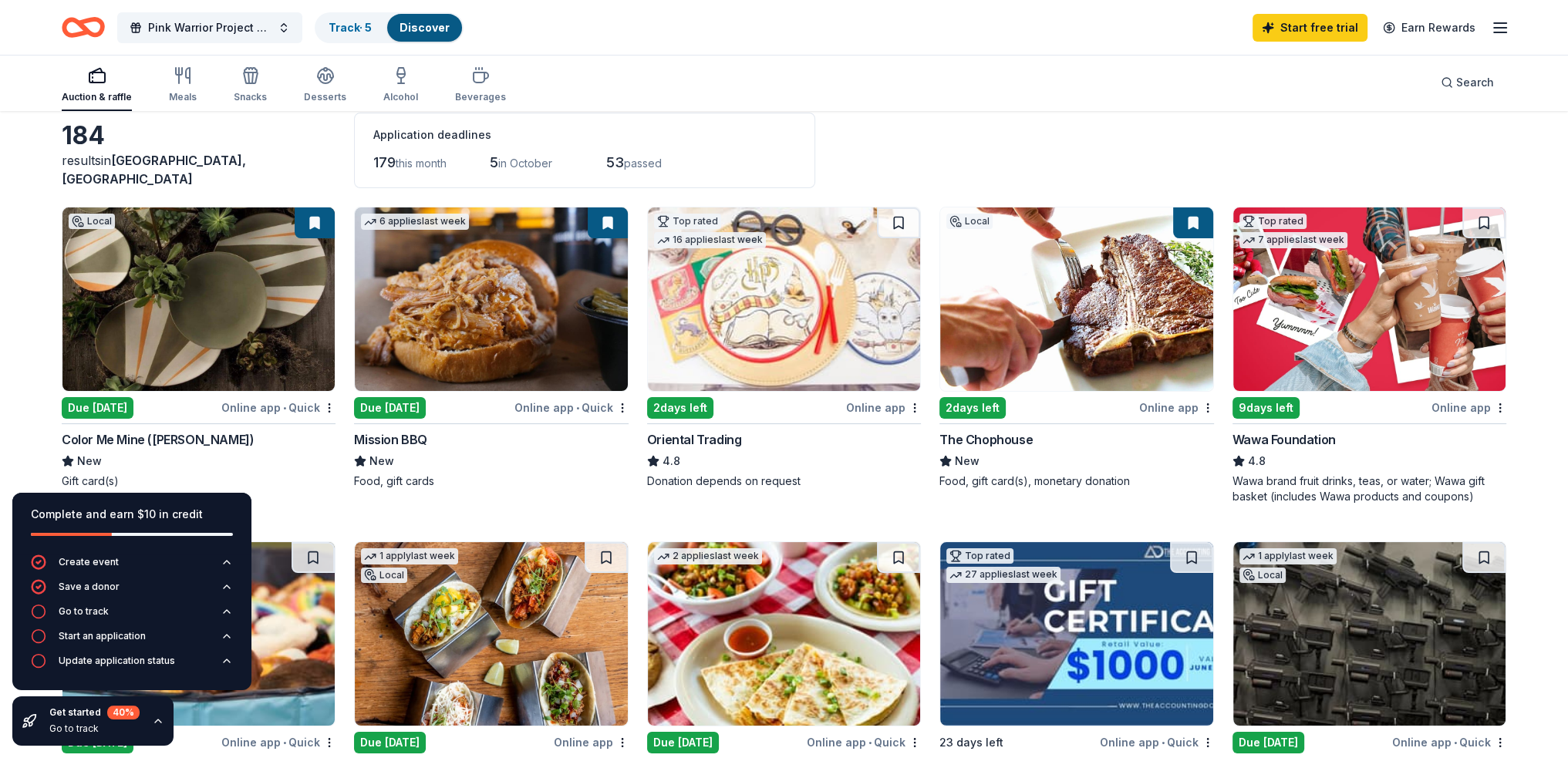
click at [95, 403] on div "Due [DATE]" at bounding box center [97, 408] width 71 height 21
click at [402, 406] on div "Due [DATE]" at bounding box center [389, 408] width 71 height 21
click at [673, 409] on div "2 days left" at bounding box center [680, 408] width 66 height 21
click at [1048, 379] on img at bounding box center [1077, 299] width 273 height 184
click at [1274, 403] on div "9 days left" at bounding box center [1266, 408] width 67 height 21
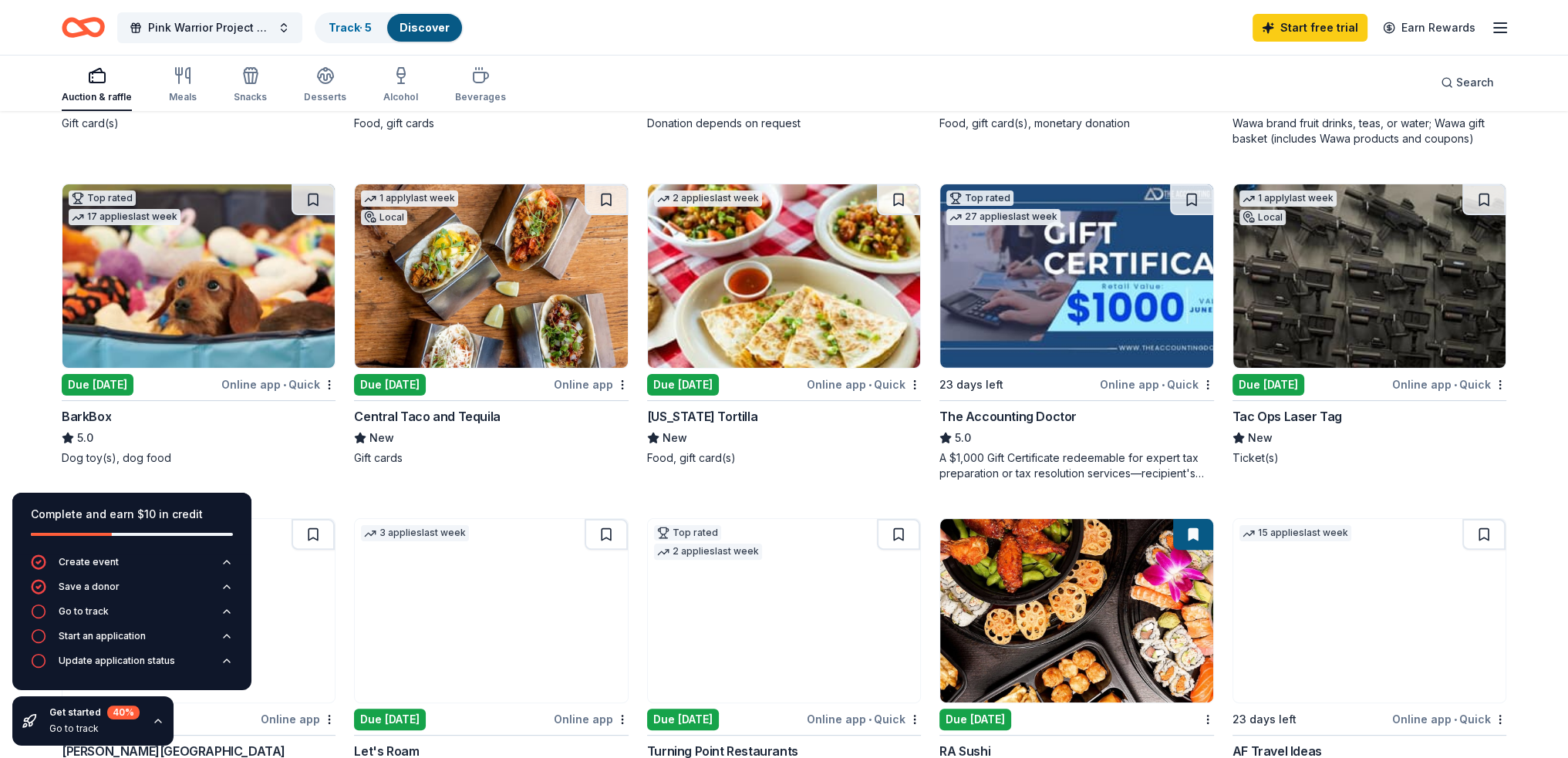
scroll to position [463, 0]
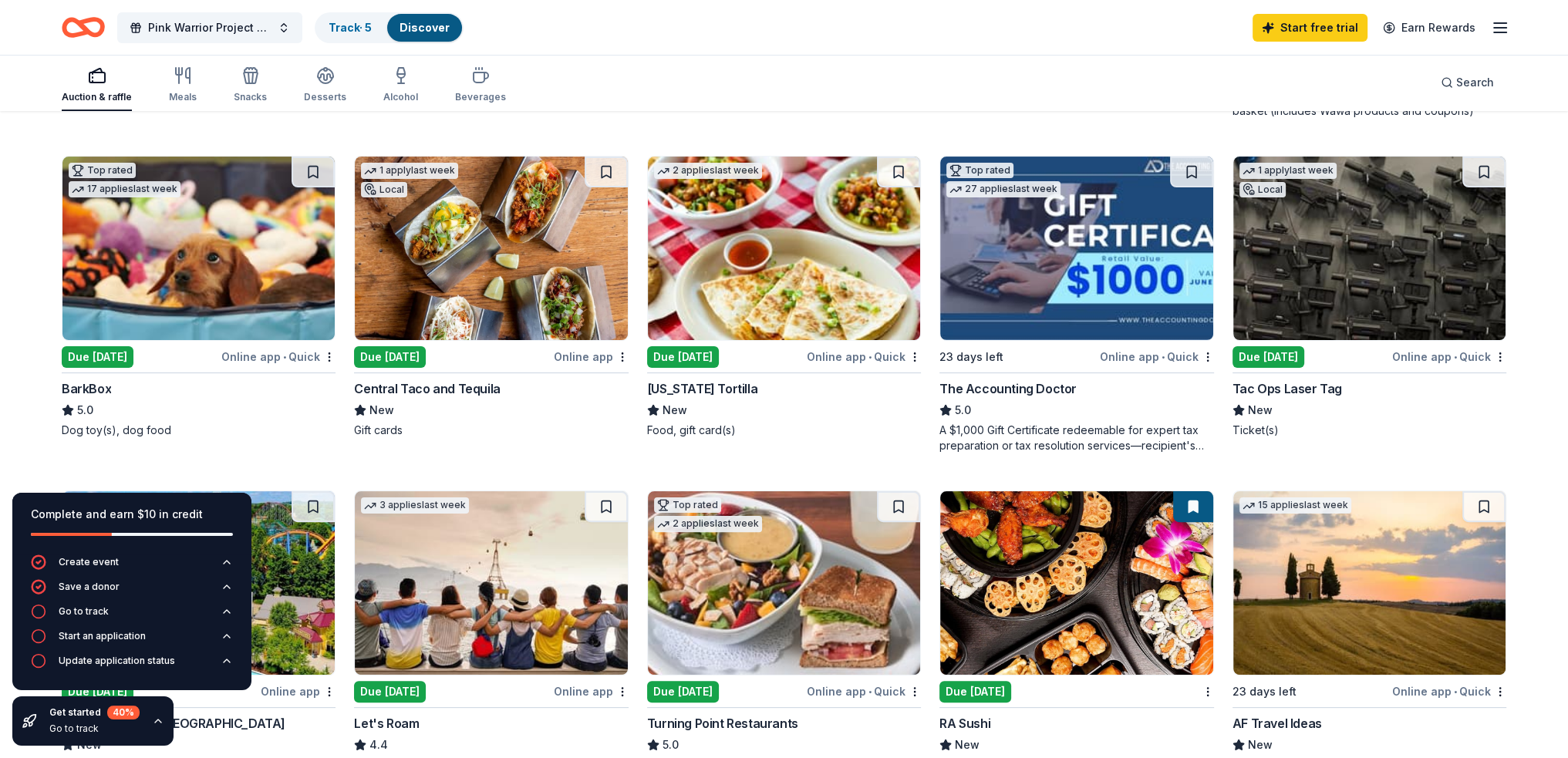
click at [108, 357] on div "Due [DATE]" at bounding box center [97, 357] width 71 height 21
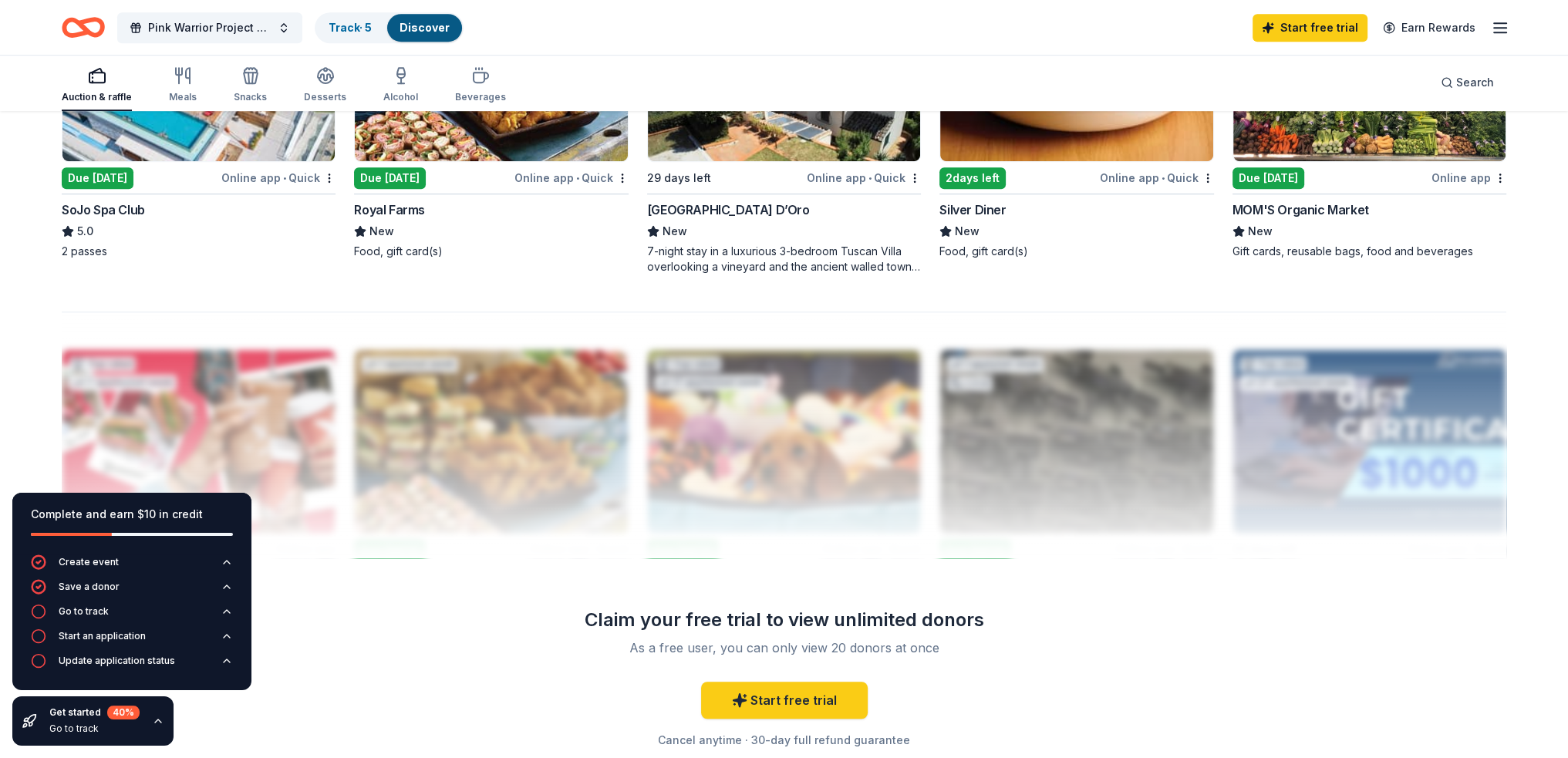
scroll to position [1311, 0]
click at [1294, 30] on link "Start free trial" at bounding box center [1310, 27] width 115 height 27
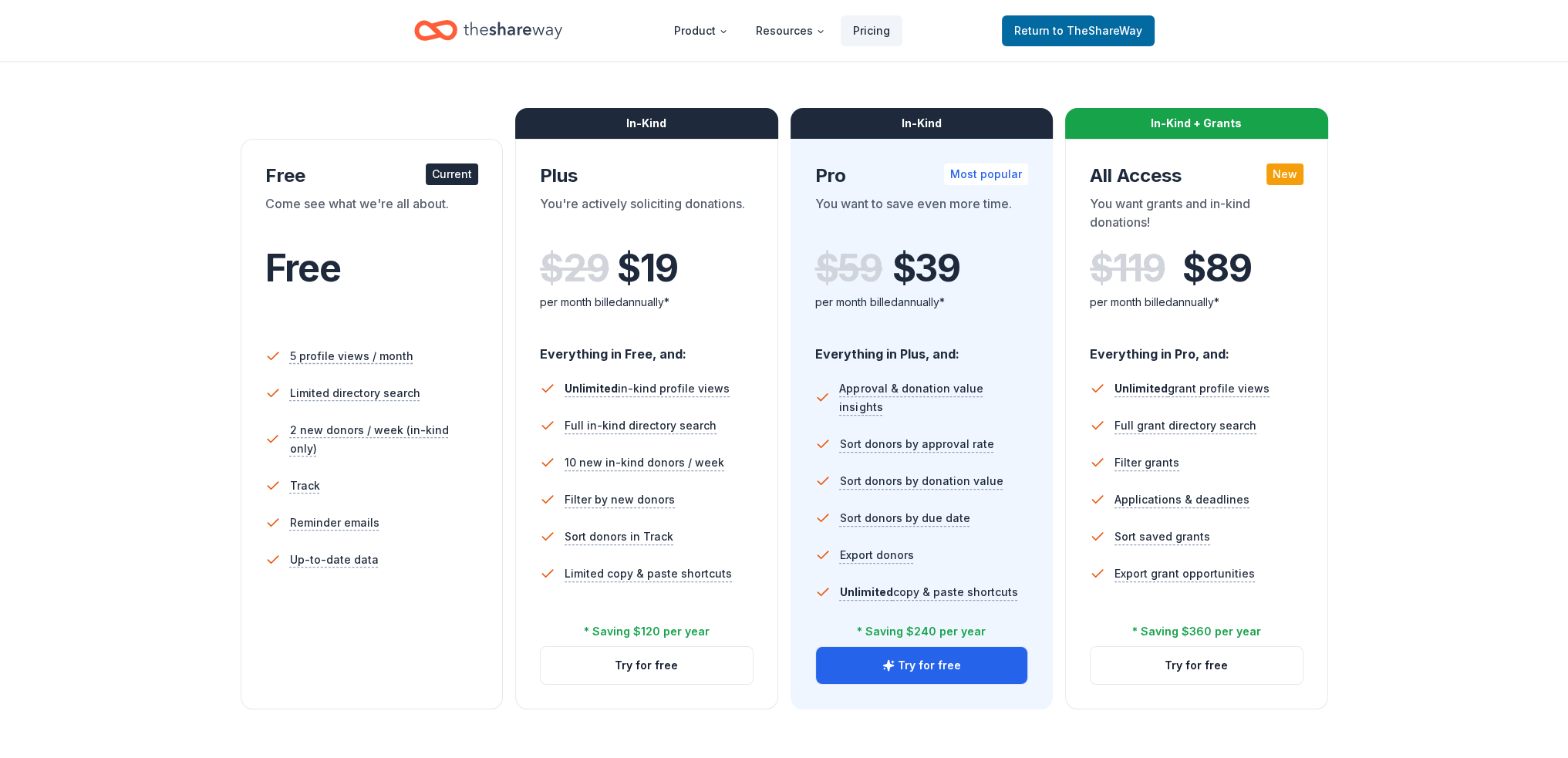
scroll to position [231, 0]
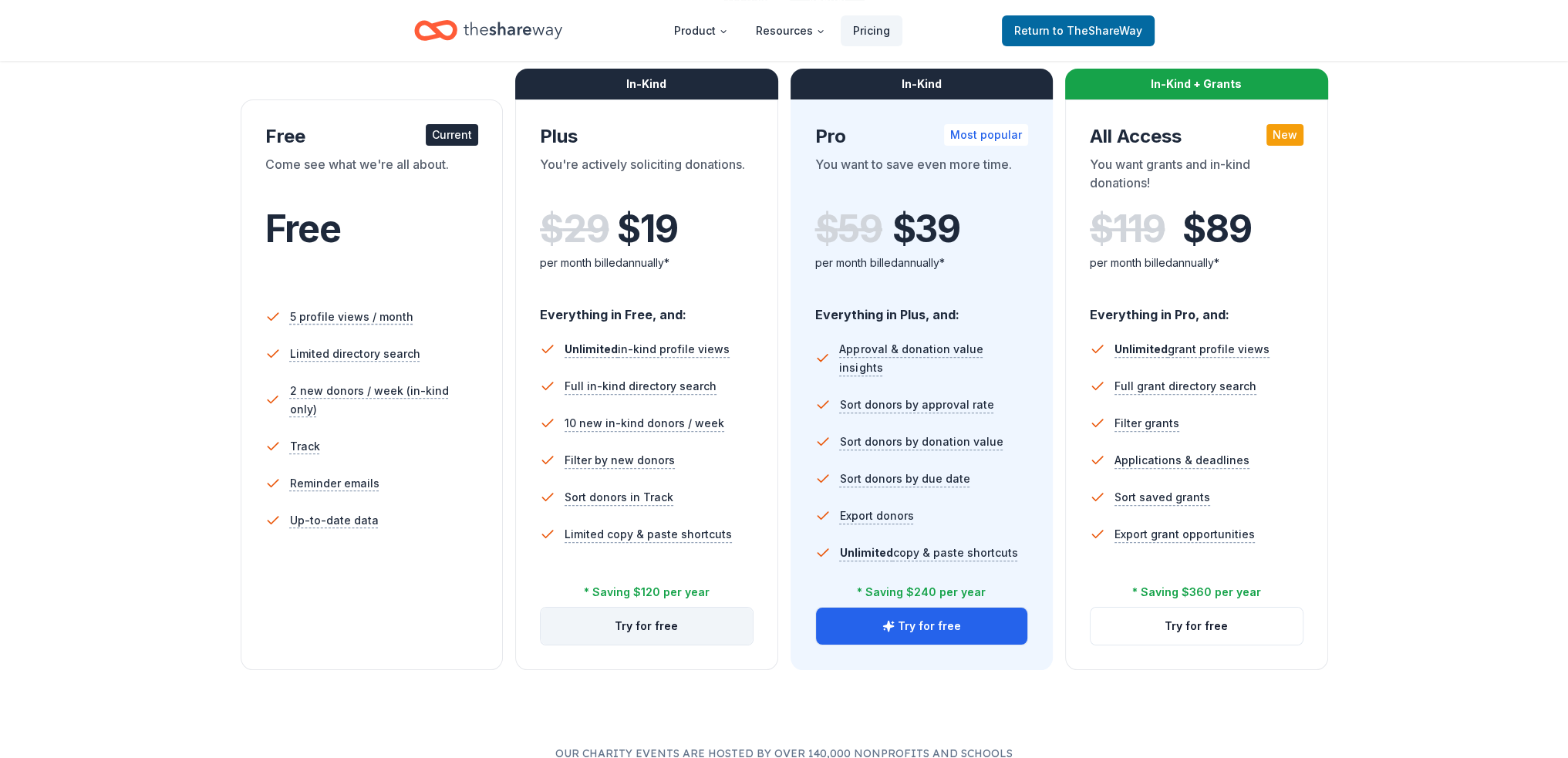
click at [627, 629] on button "Try for free" at bounding box center [647, 627] width 212 height 37
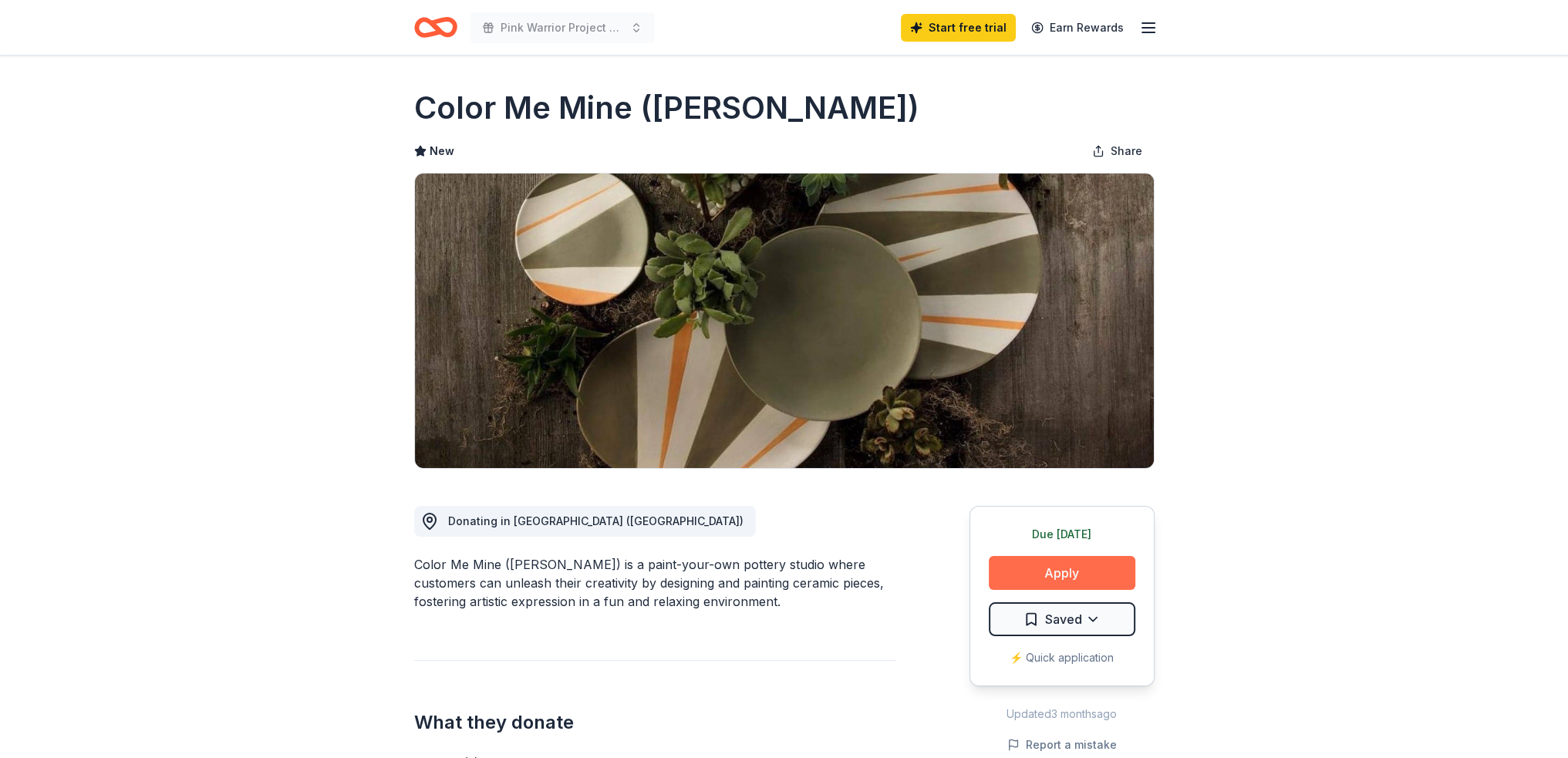
click at [1062, 574] on button "Apply" at bounding box center [1062, 573] width 146 height 34
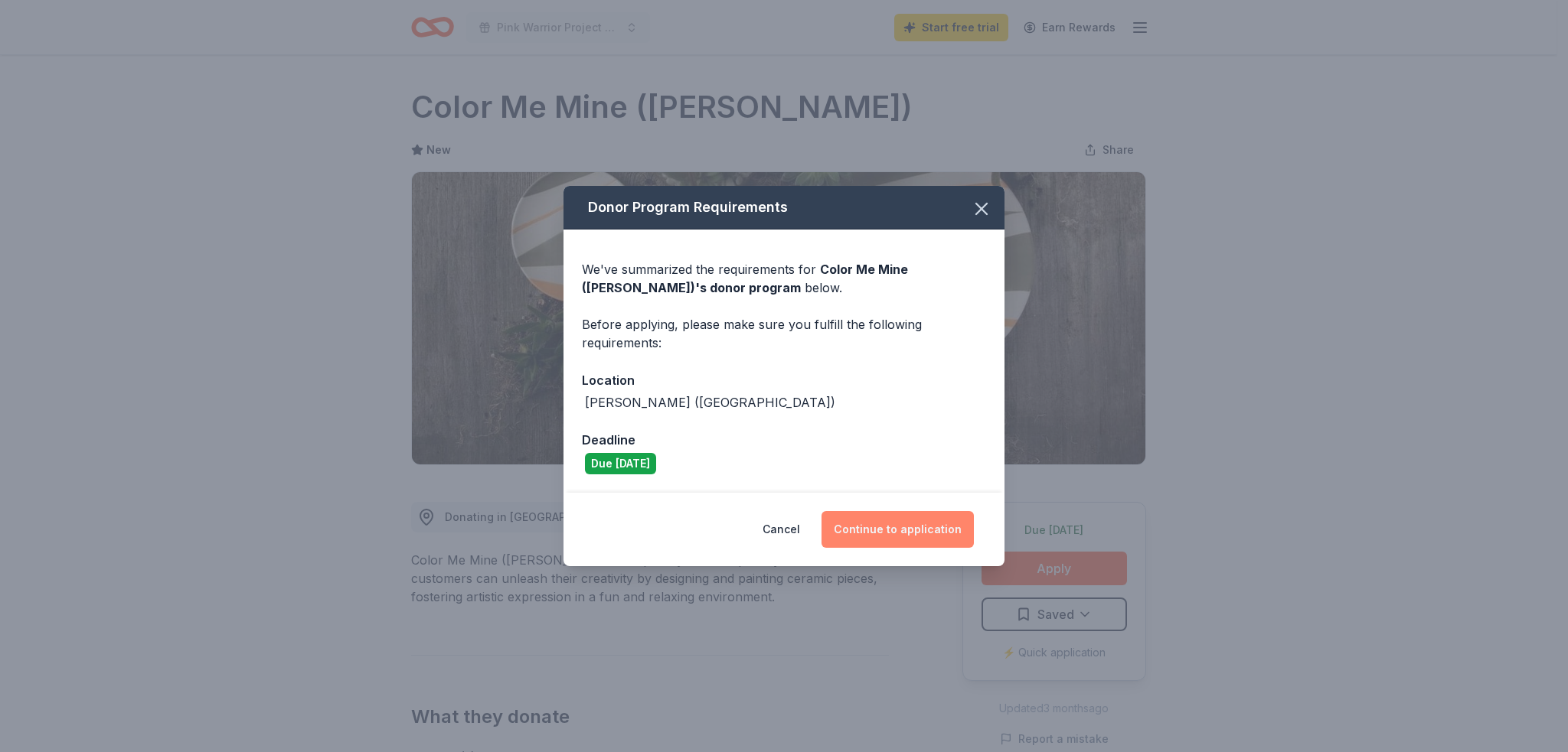
click at [903, 529] on button "Continue to application" at bounding box center [897, 530] width 152 height 37
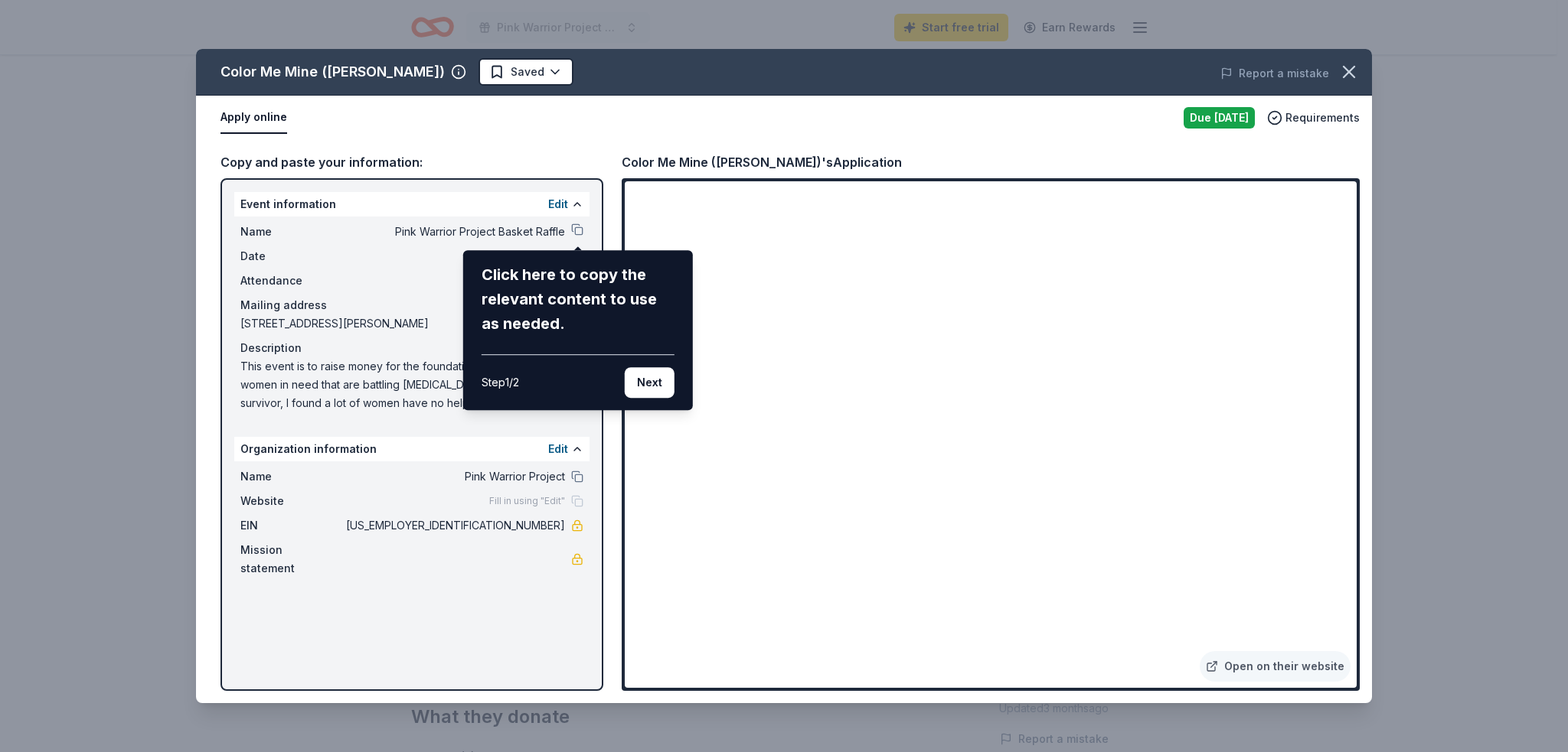
click at [730, 647] on div "Color Me Mine (Voorhees) Saved Report a mistake Apply online Due today Requirem…" at bounding box center [784, 376] width 1176 height 655
click at [648, 383] on button "Next" at bounding box center [649, 383] width 50 height 31
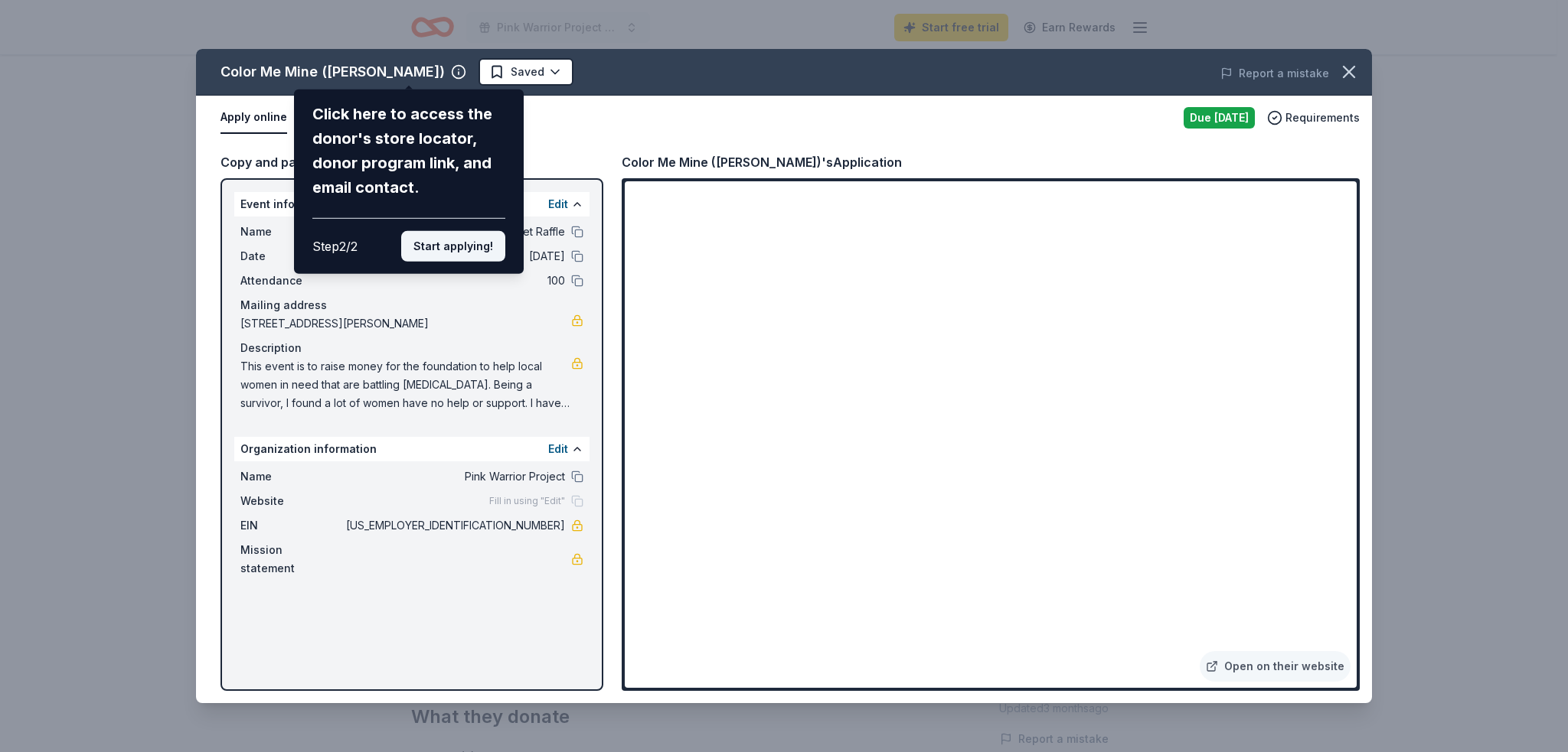
click at [462, 244] on button "Start applying!" at bounding box center [453, 246] width 104 height 31
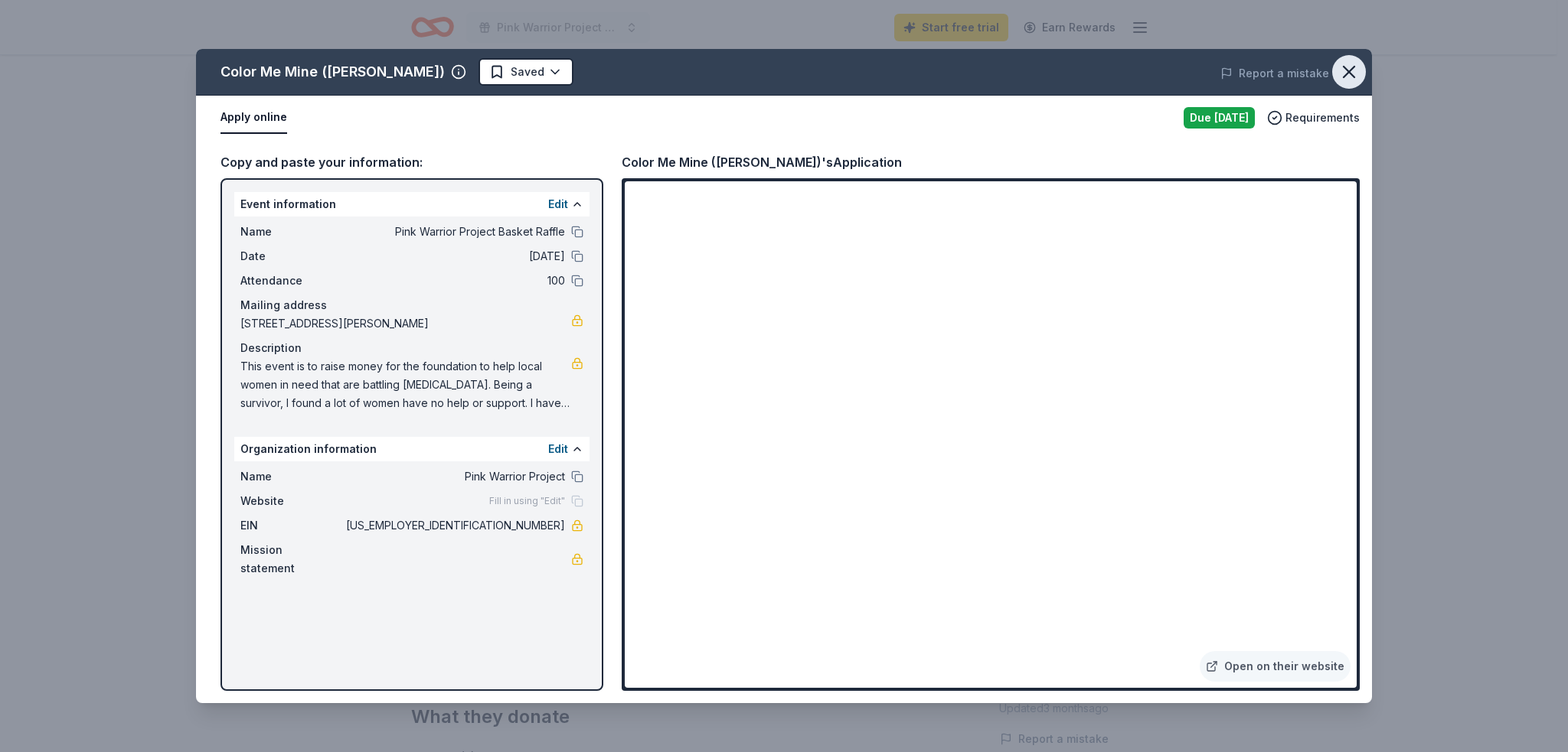
click at [1339, 74] on icon "button" at bounding box center [1348, 72] width 21 height 21
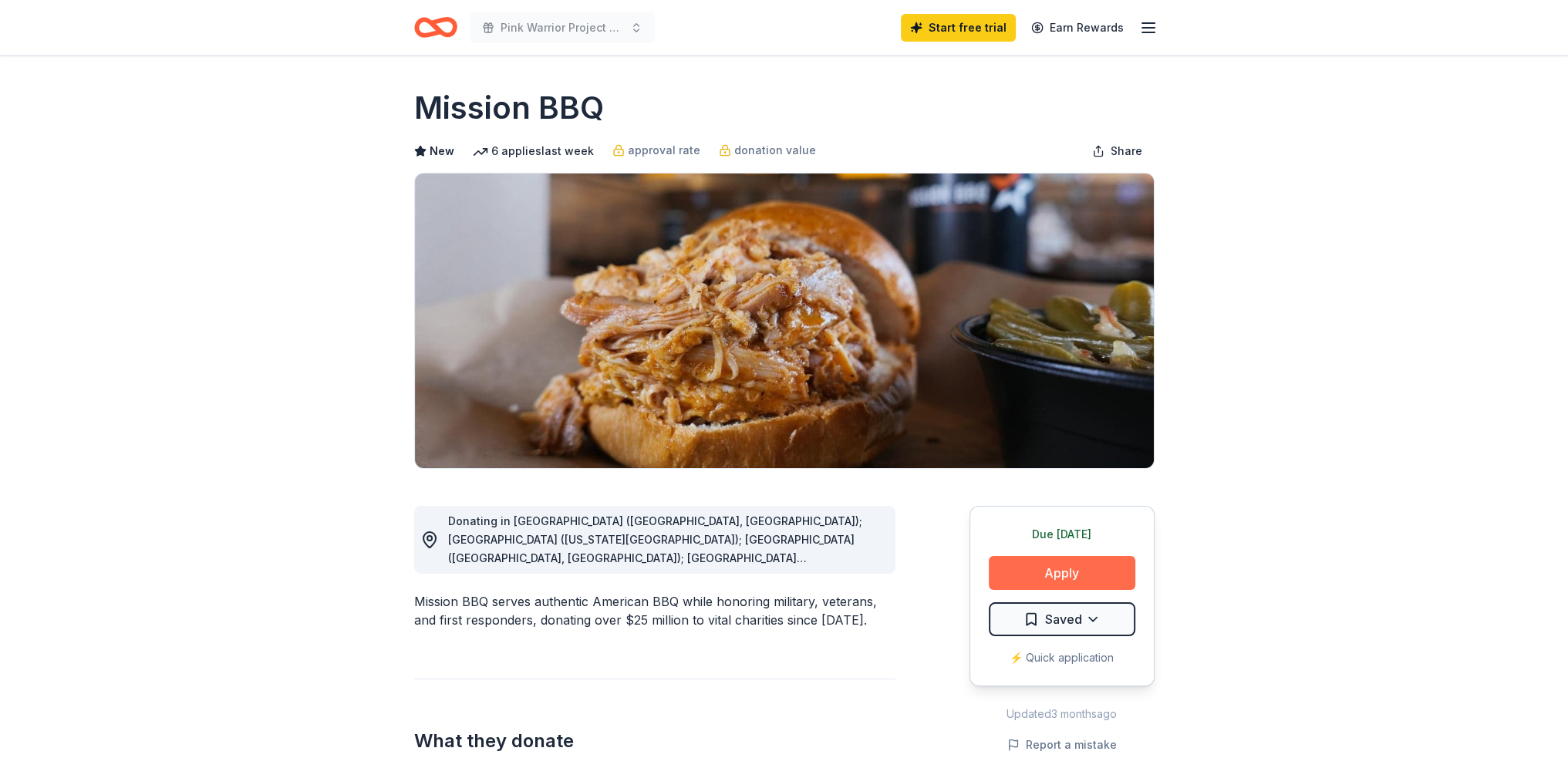
click at [1047, 582] on button "Apply" at bounding box center [1062, 573] width 146 height 34
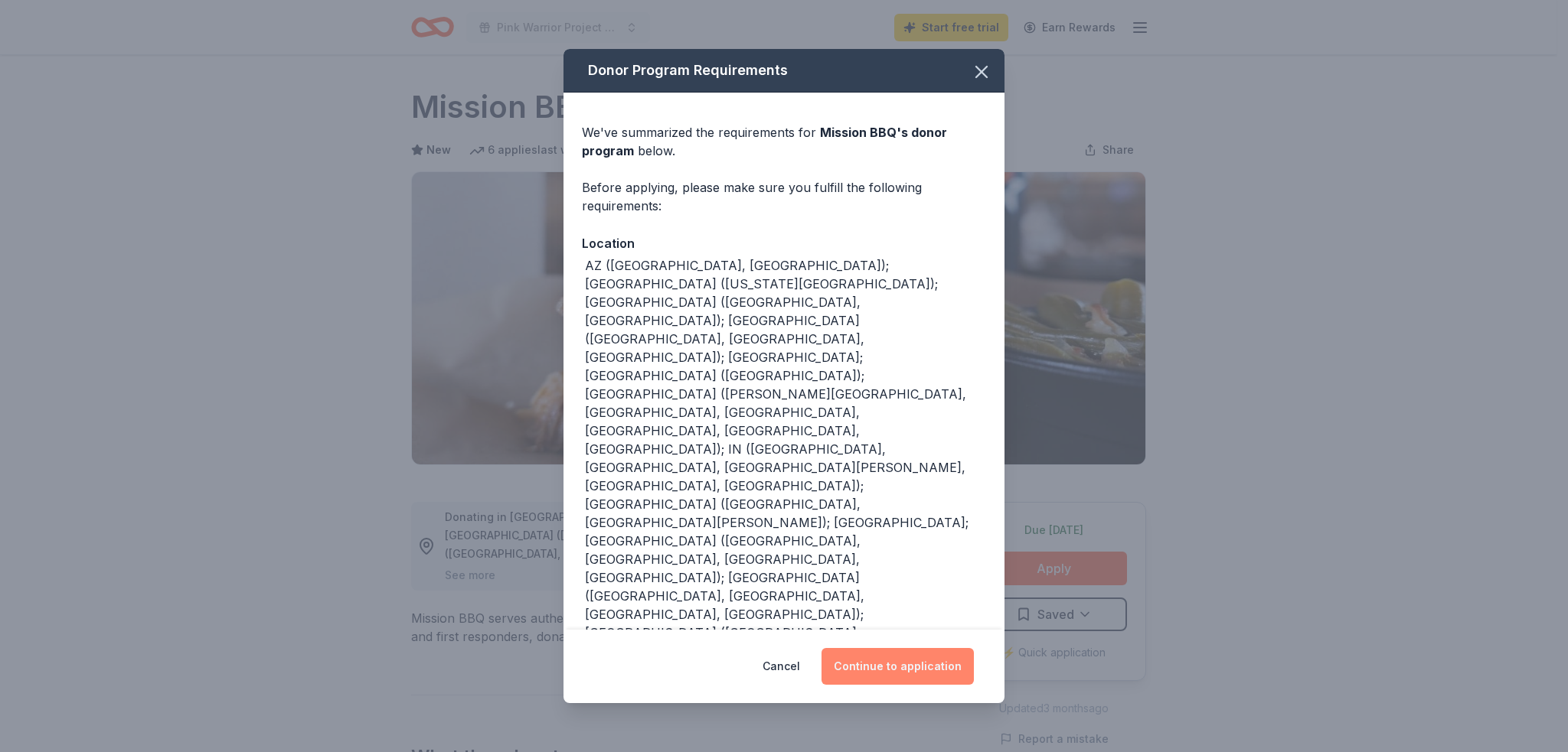
click at [916, 661] on button "Continue to application" at bounding box center [897, 667] width 152 height 37
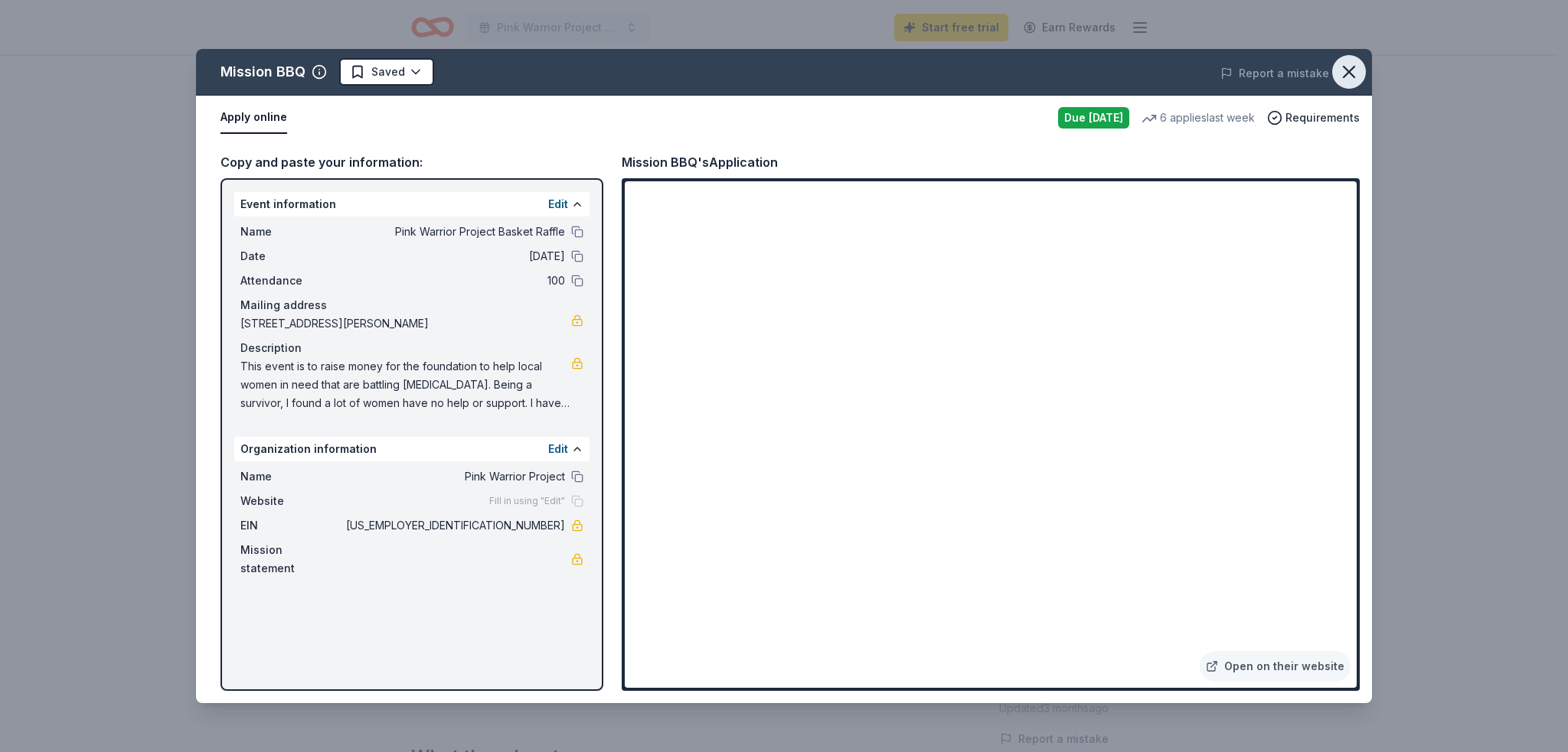
click at [1352, 67] on icon "button" at bounding box center [1348, 72] width 21 height 21
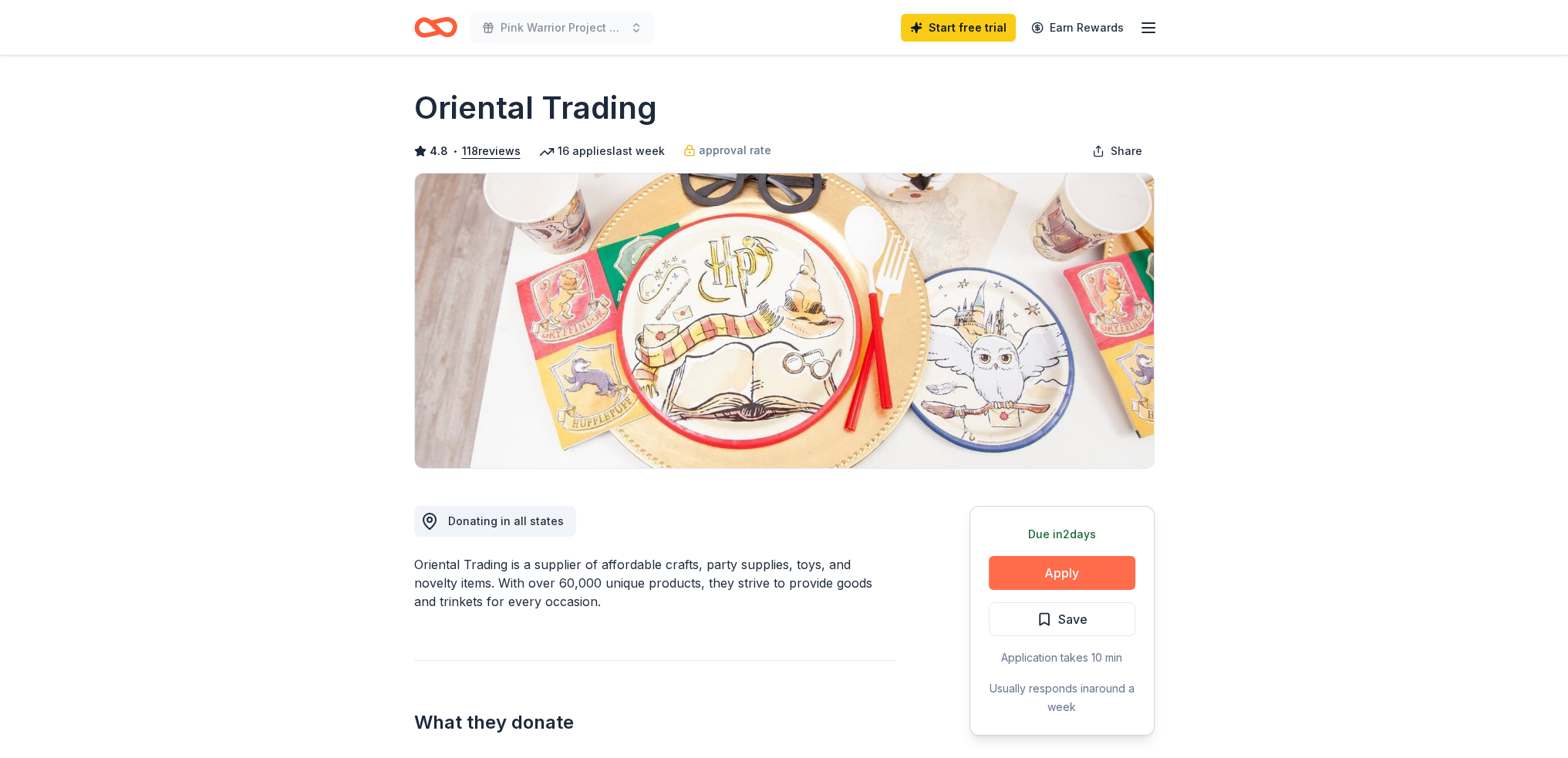
click at [1077, 572] on button "Apply" at bounding box center [1062, 573] width 146 height 34
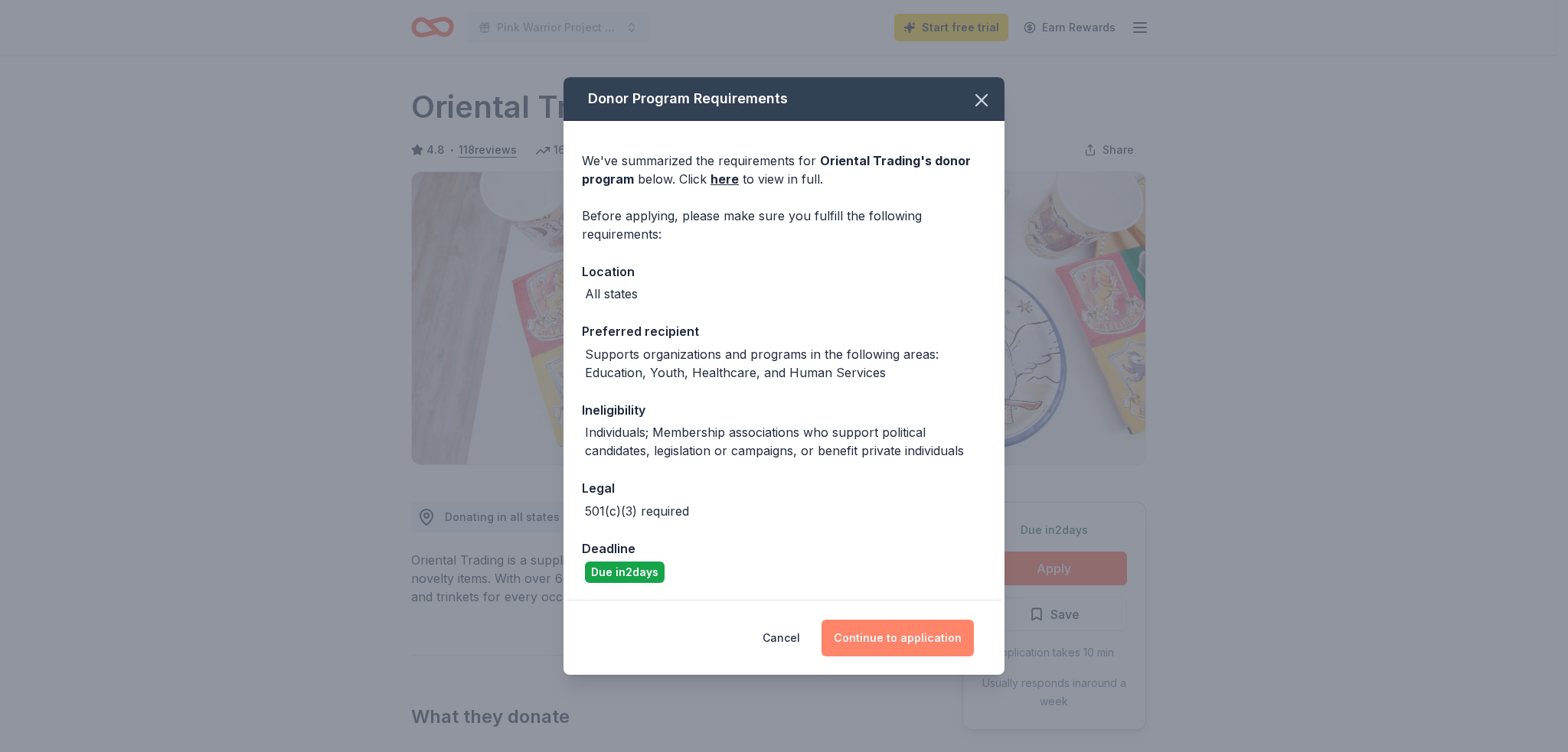
click at [912, 634] on button "Continue to application" at bounding box center [897, 638] width 152 height 37
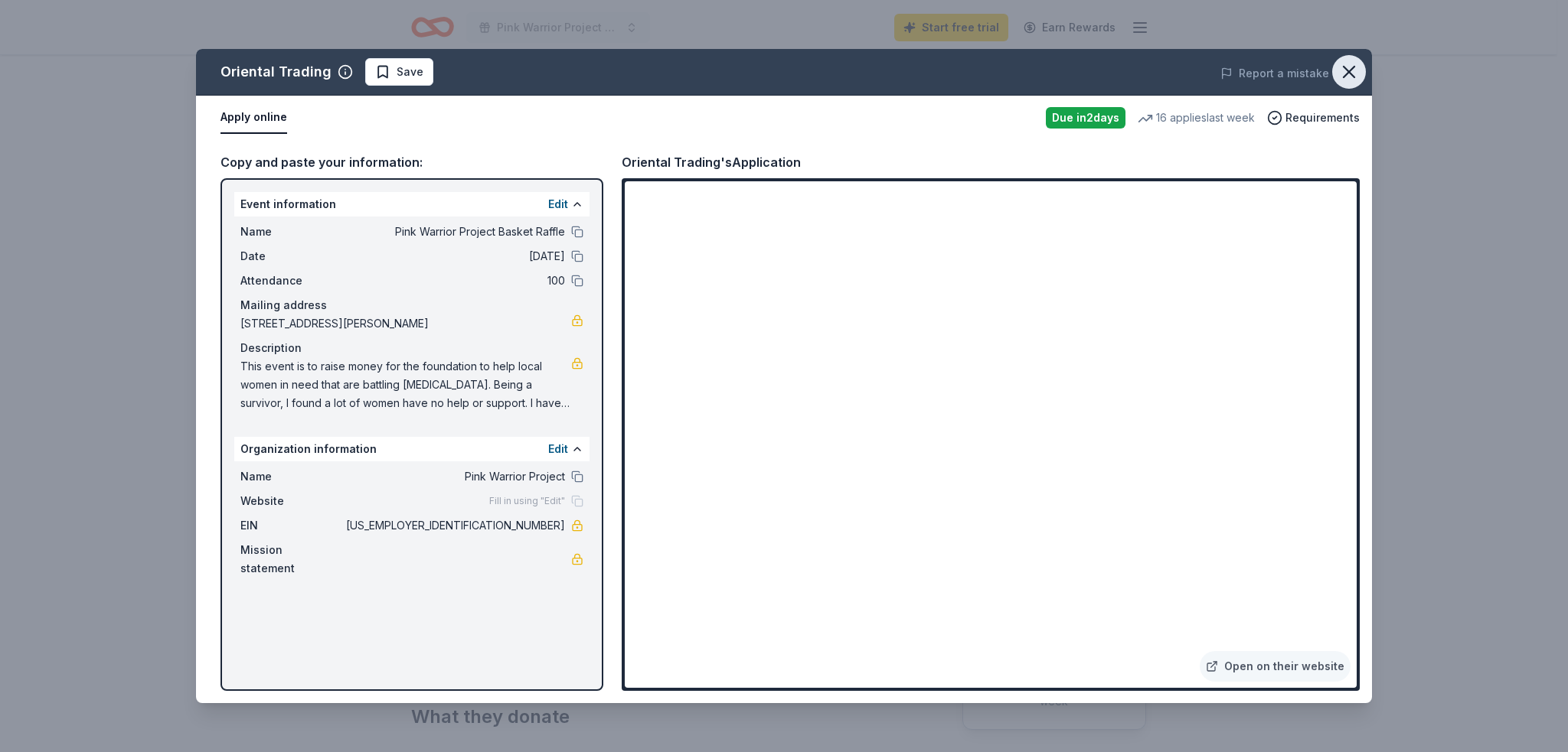
click at [1344, 79] on icon "button" at bounding box center [1348, 72] width 21 height 21
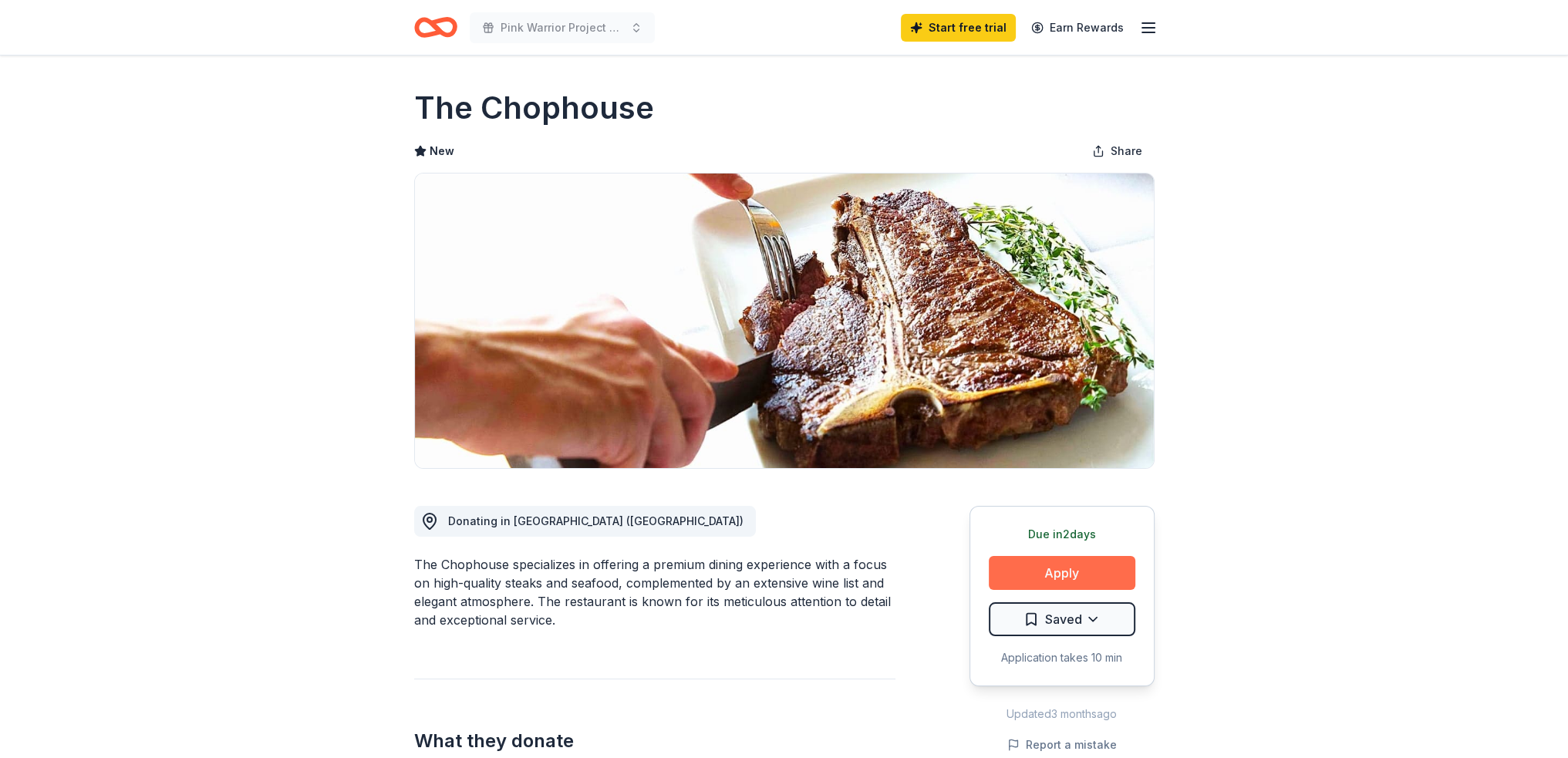
click at [1062, 573] on button "Apply" at bounding box center [1062, 573] width 146 height 34
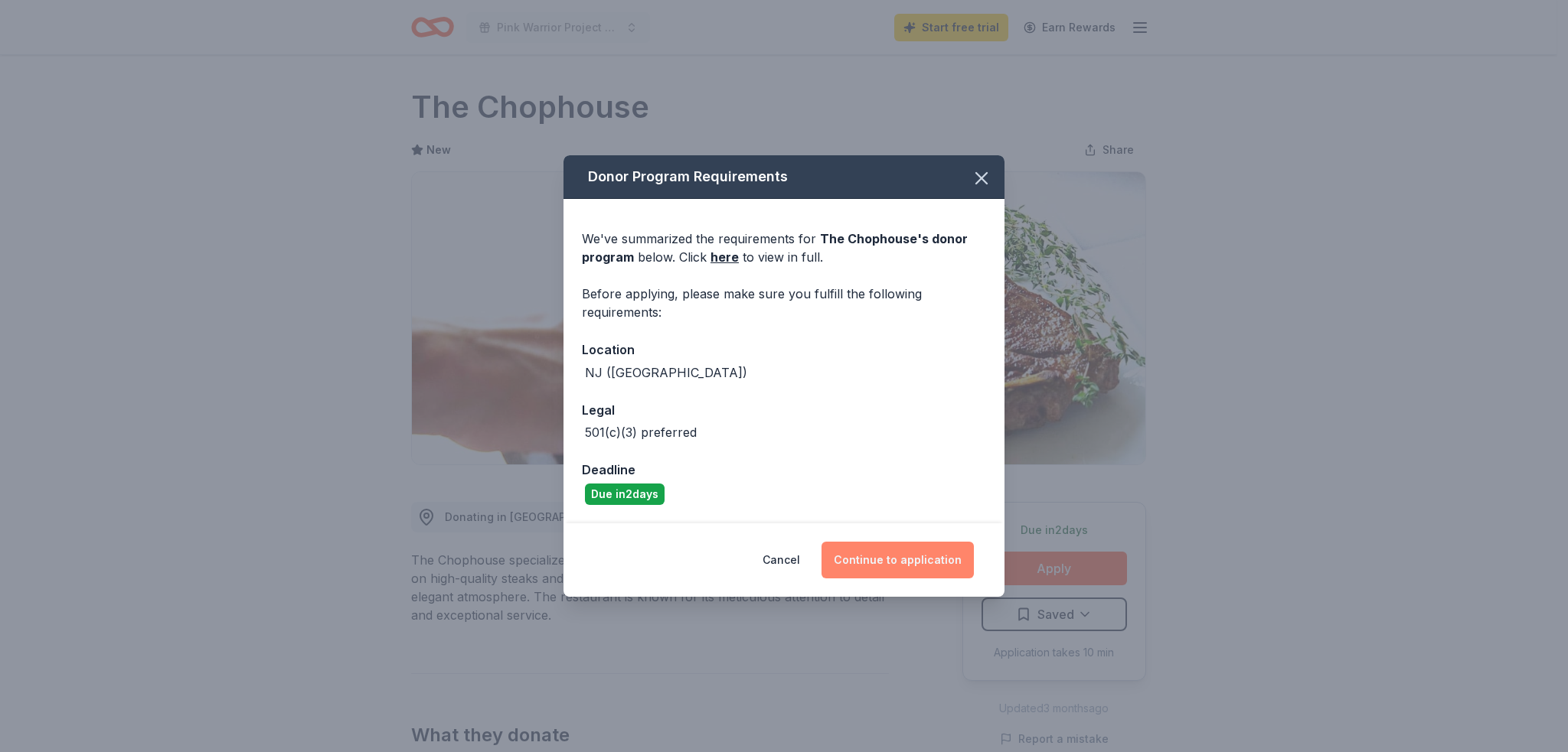
click at [904, 561] on button "Continue to application" at bounding box center [897, 560] width 152 height 37
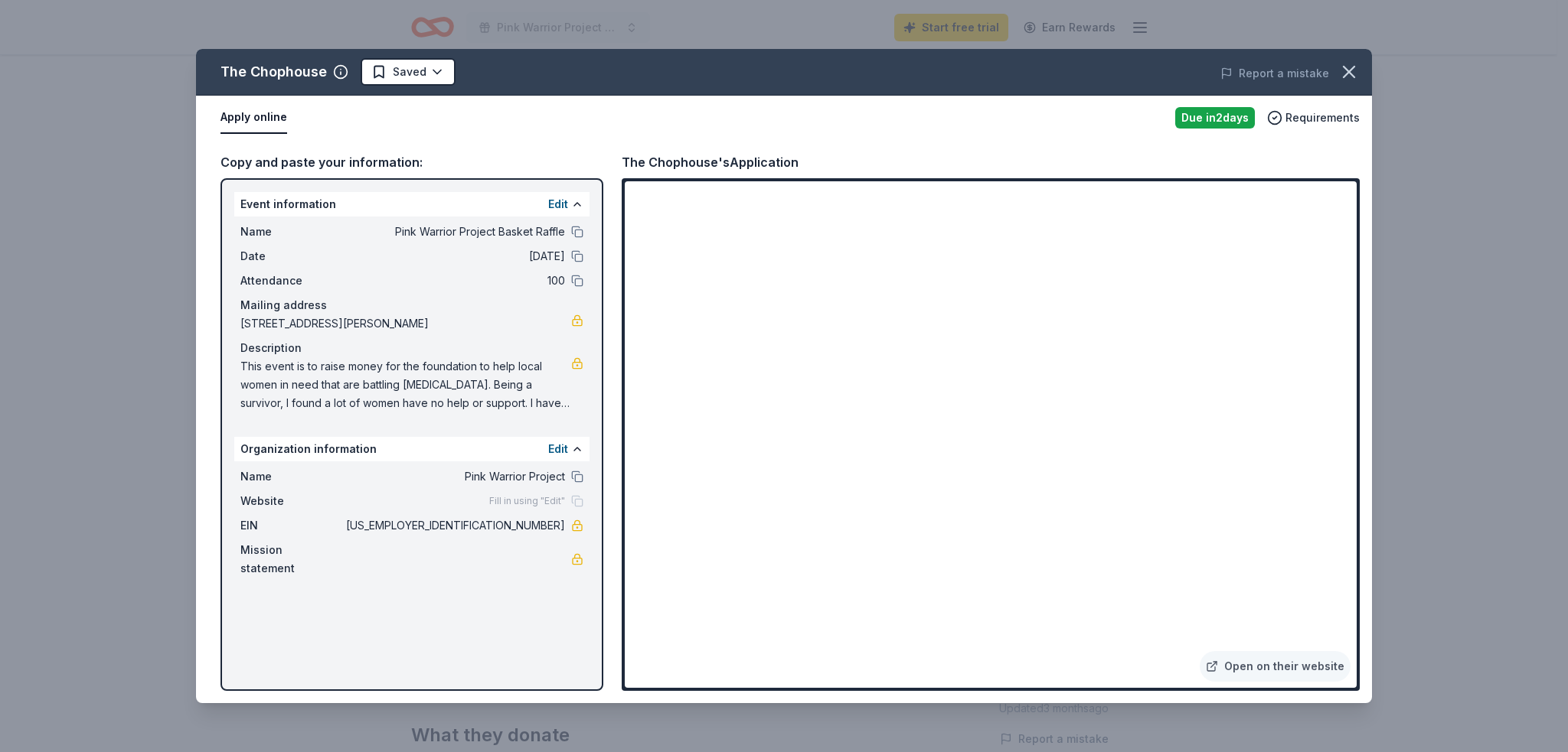
click at [650, 137] on div "Apply online Due [DATE] Requirements" at bounding box center [784, 117] width 1176 height 45
drag, startPoint x: 242, startPoint y: 362, endPoint x: 333, endPoint y: 369, distance: 91.3
click at [333, 369] on span "This event is to raise money for the foundation to help local women in need tha…" at bounding box center [406, 384] width 331 height 55
click at [1353, 67] on icon "button" at bounding box center [1348, 72] width 11 height 11
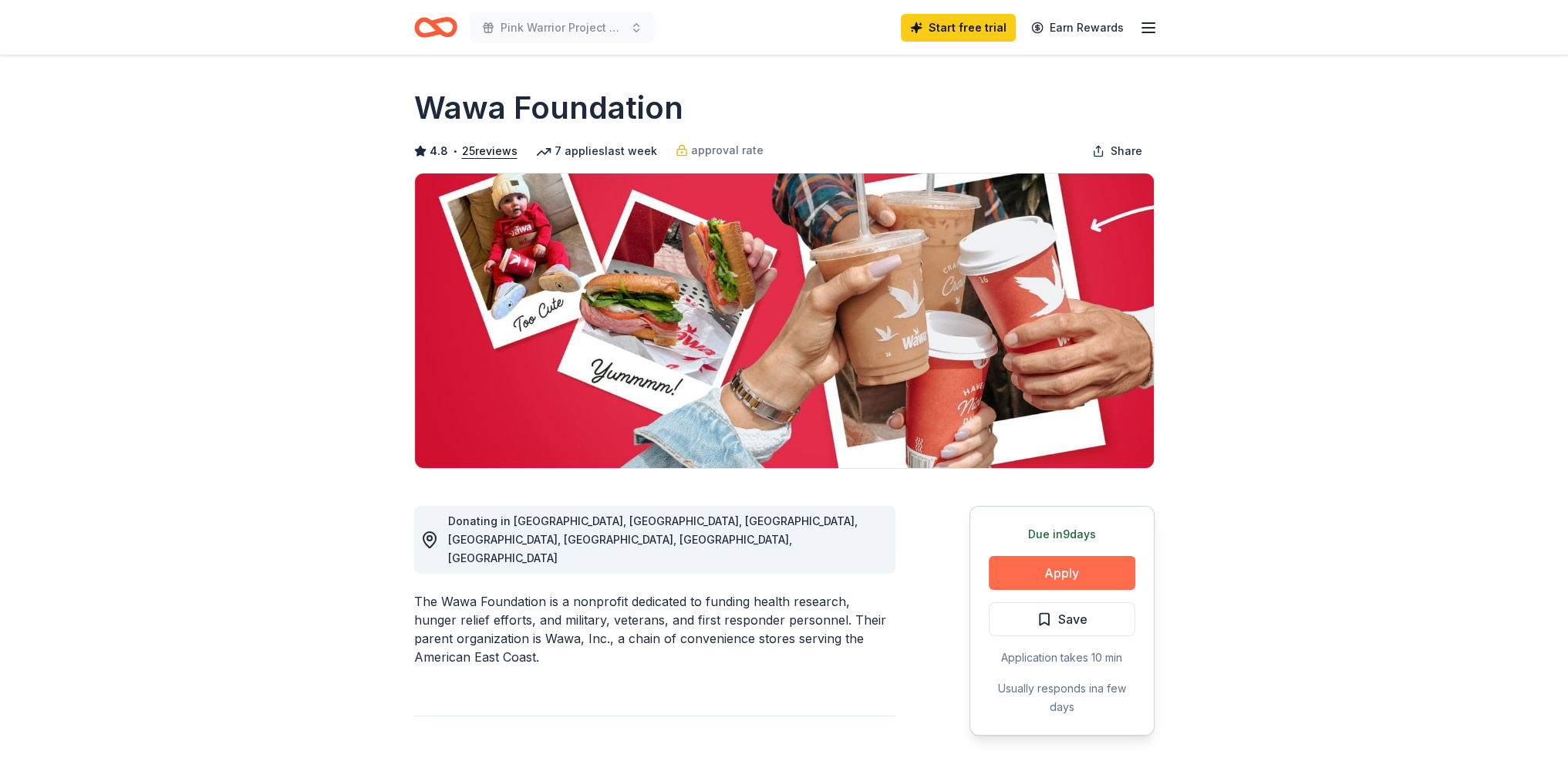
click at [1074, 564] on button "Apply" at bounding box center [1062, 573] width 146 height 34
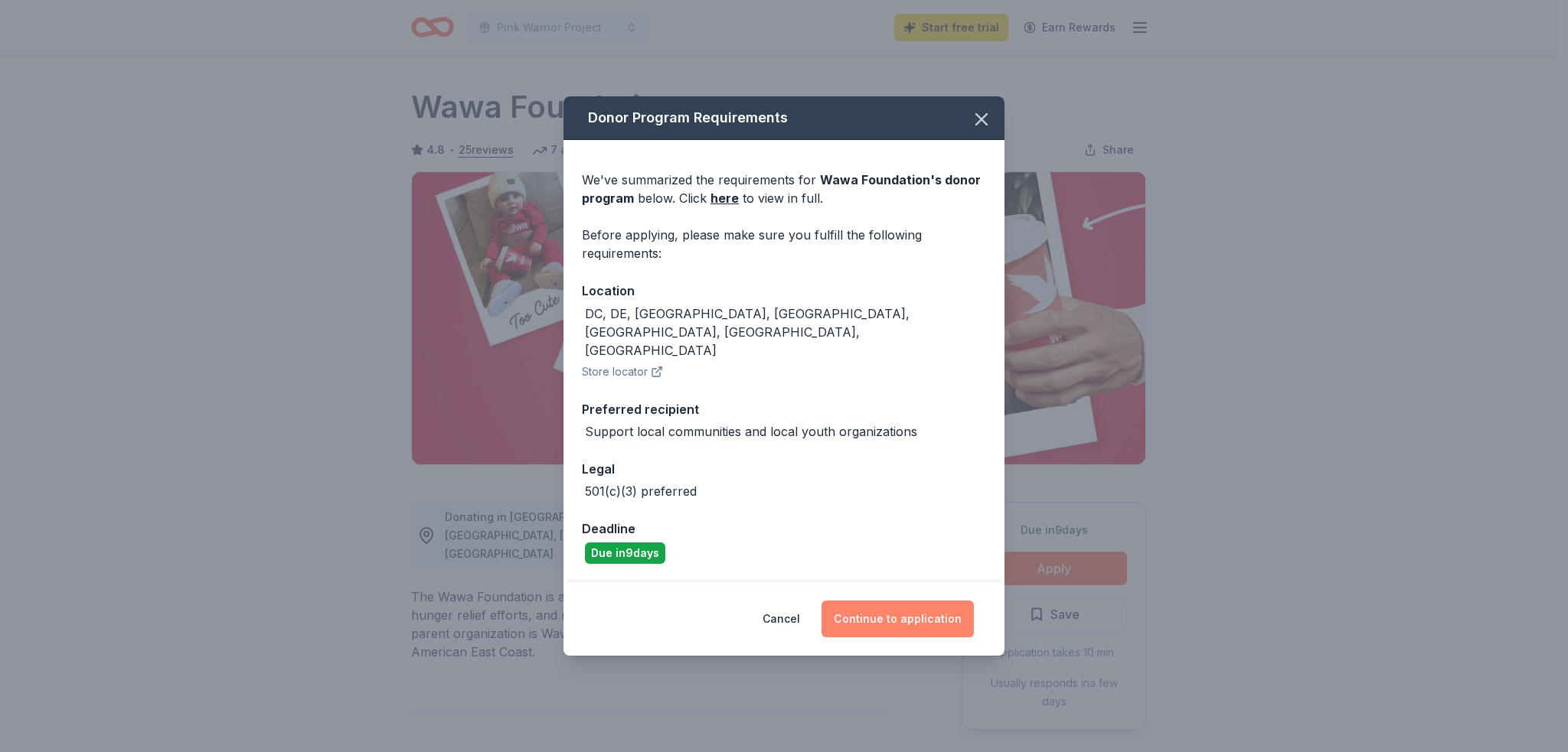
click at [898, 606] on button "Continue to application" at bounding box center [897, 619] width 152 height 37
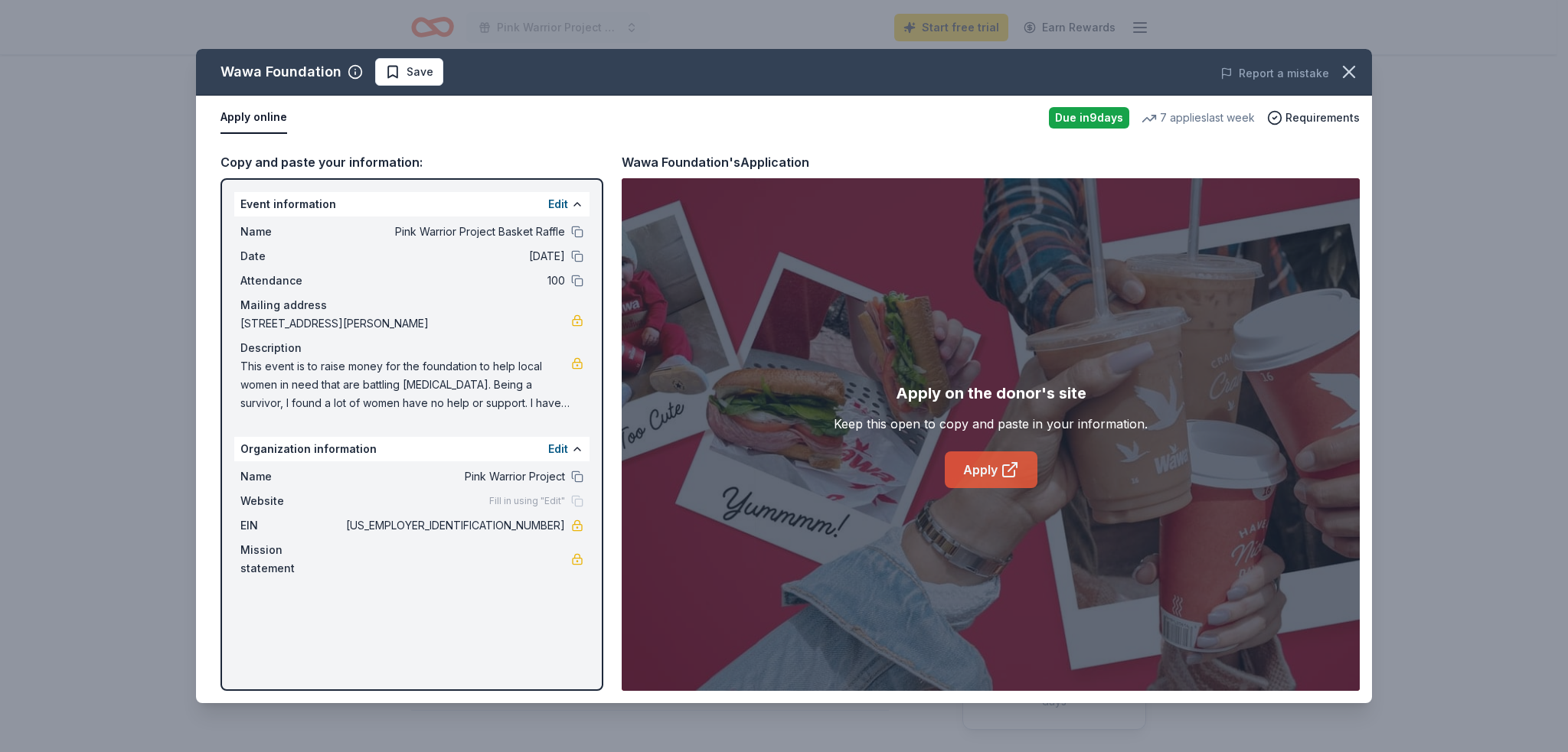
click at [985, 469] on link "Apply" at bounding box center [991, 470] width 93 height 37
click at [983, 475] on link "Apply" at bounding box center [991, 470] width 93 height 37
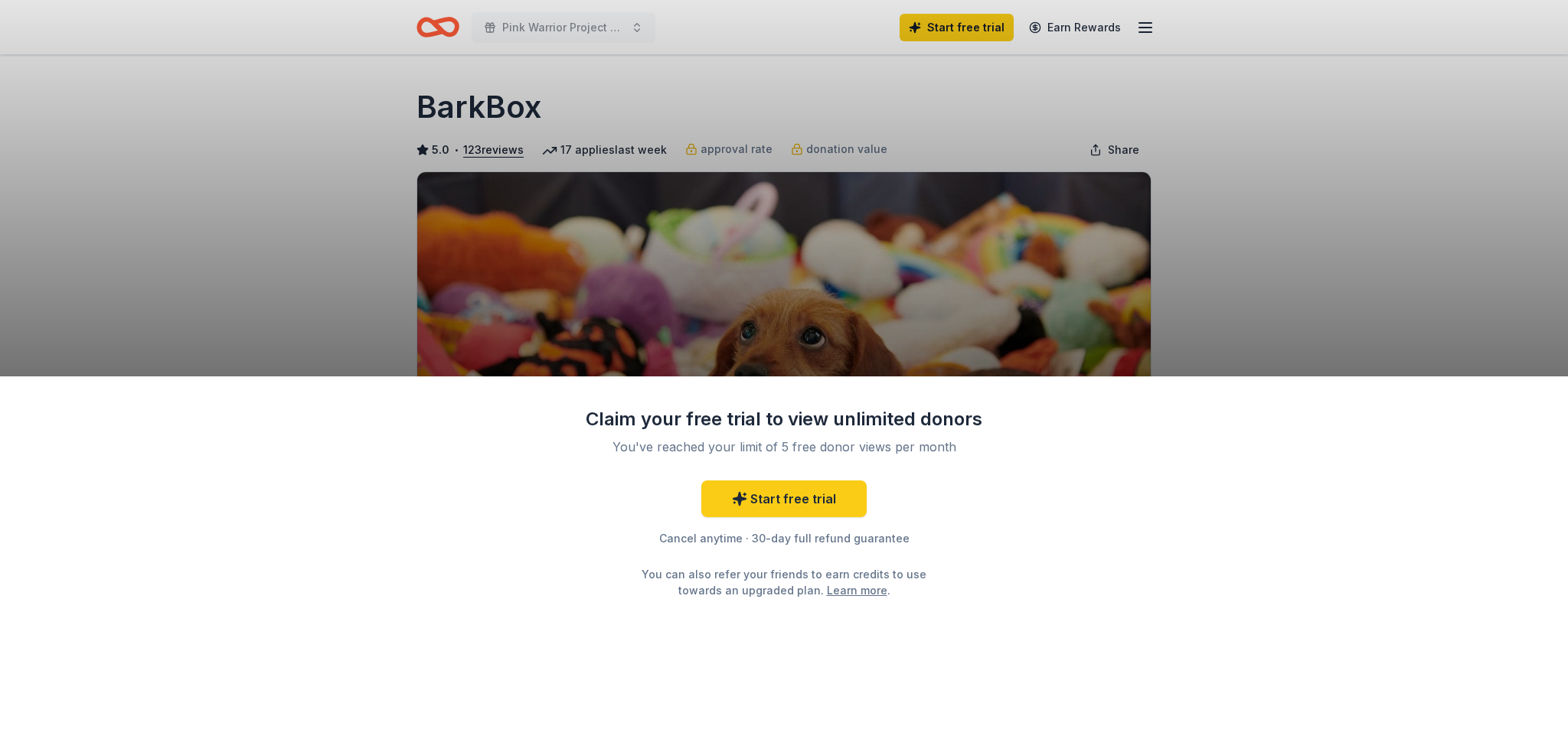
drag, startPoint x: 1059, startPoint y: 581, endPoint x: 1059, endPoint y: 569, distance: 12.0
click at [1059, 569] on div "Claim your free trial to view unlimited donors You've reached your limit of 5 f…" at bounding box center [784, 565] width 1568 height 376
click at [1249, 160] on div "Claim your free trial to view unlimited donors You've reached your limit of 5 f…" at bounding box center [784, 376] width 1568 height 752
click at [805, 503] on link "Start free trial" at bounding box center [784, 499] width 165 height 37
click at [787, 490] on link "Start free trial" at bounding box center [784, 499] width 165 height 37
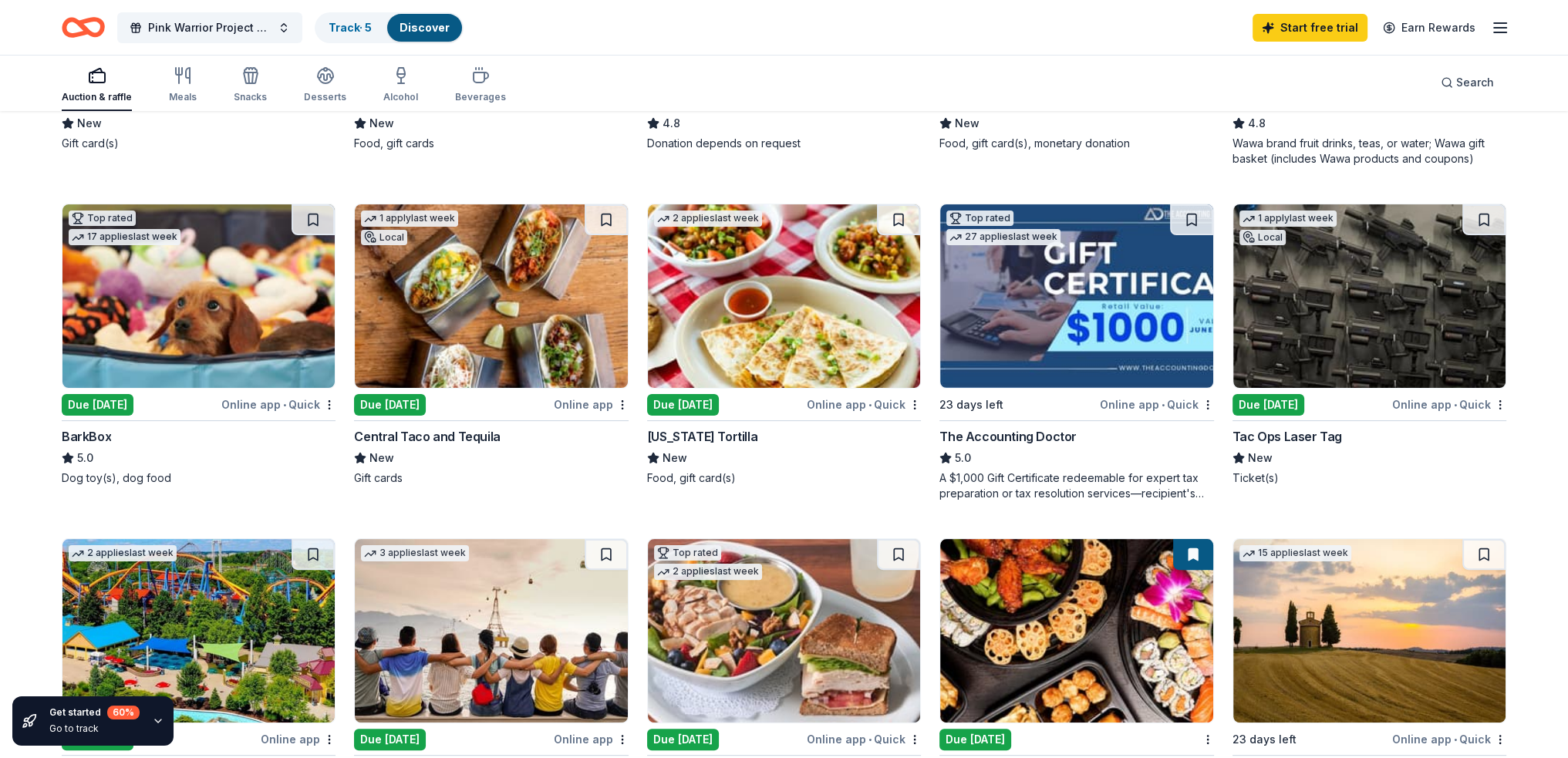
scroll to position [247, 0]
